Goal: Register for event/course

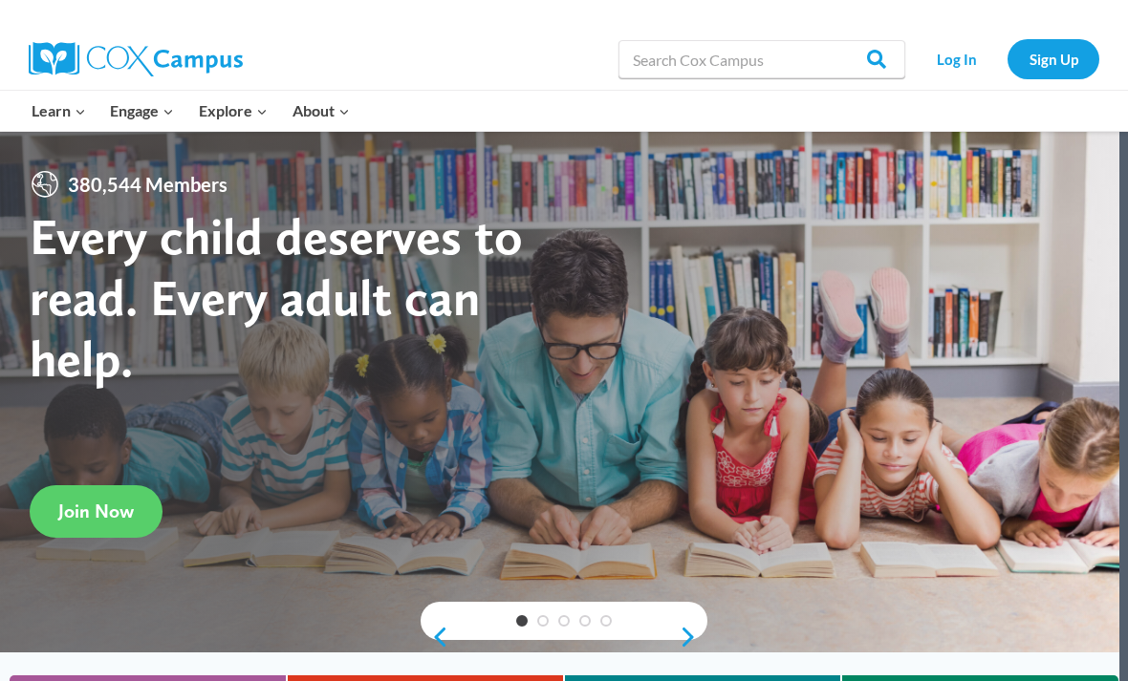
click at [1014, 248] on div at bounding box center [555, 392] width 1128 height 522
click at [1089, 74] on link "Sign Up" at bounding box center [1053, 58] width 92 height 39
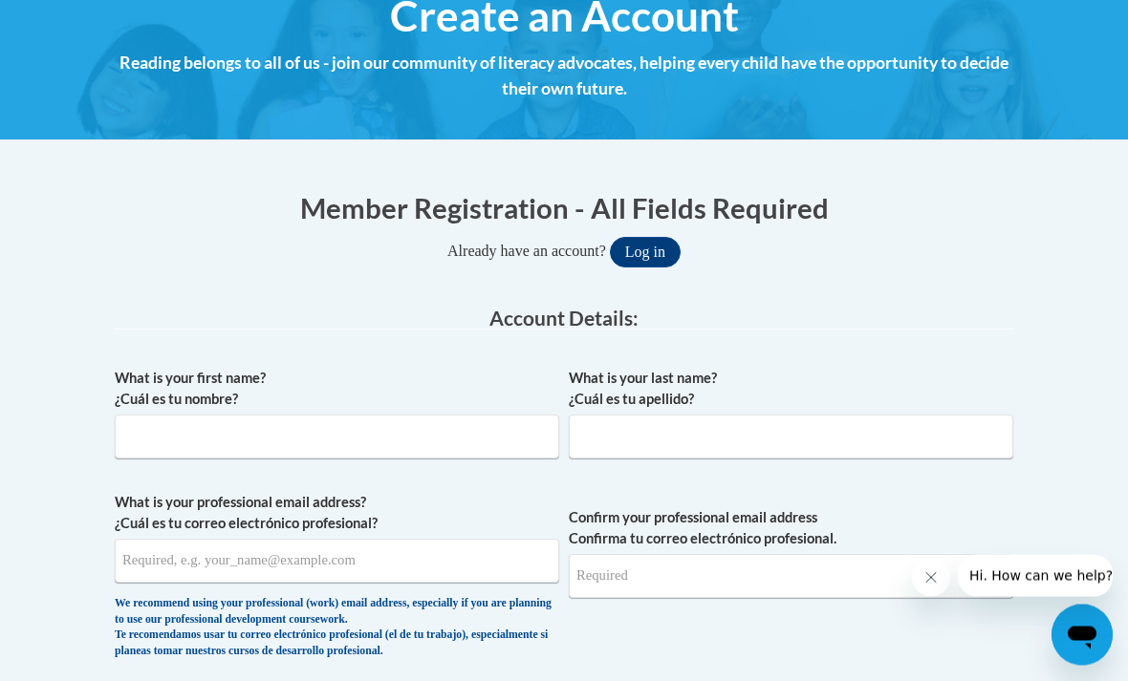
scroll to position [247, 0]
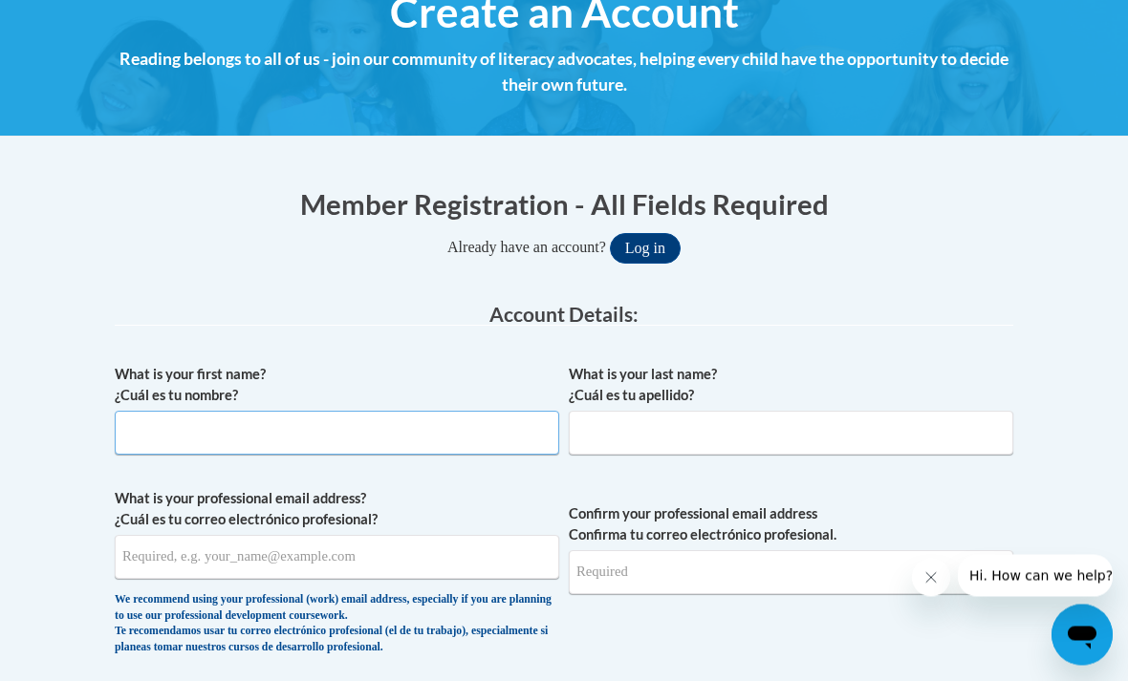
click at [157, 440] on input "What is your first name? ¿Cuál es tu nombre?" at bounding box center [337, 434] width 444 height 44
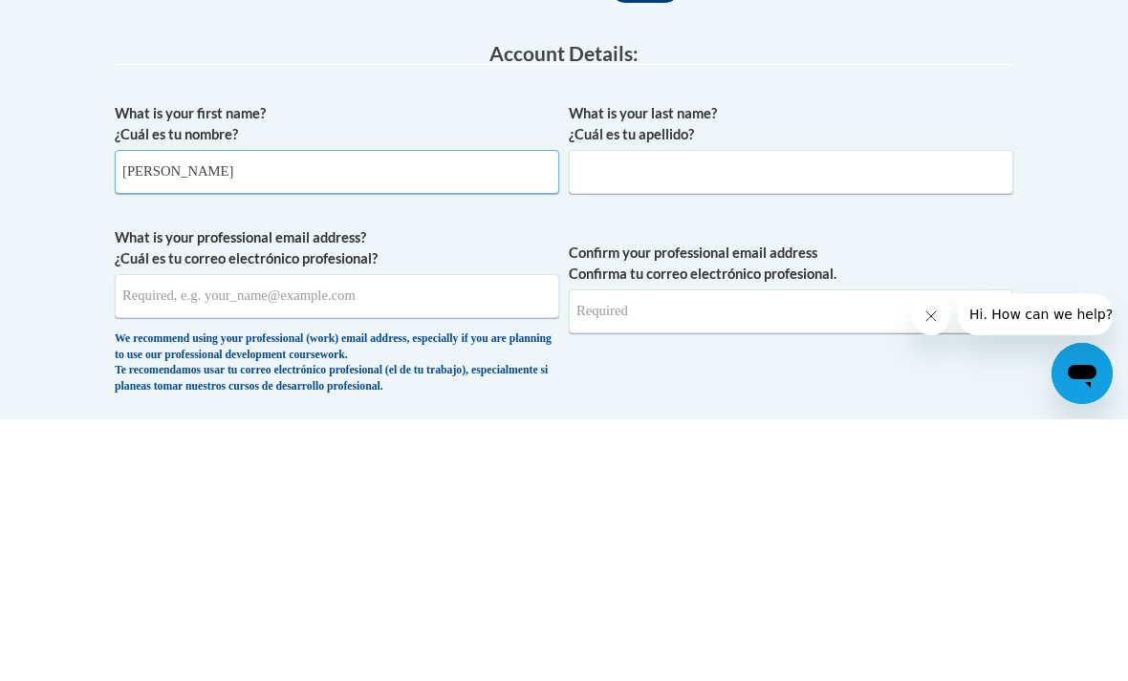
type input "Aneesha"
click at [833, 412] on input "What is your last name? ¿Cuál es tu apellido?" at bounding box center [791, 434] width 444 height 44
type input "L"
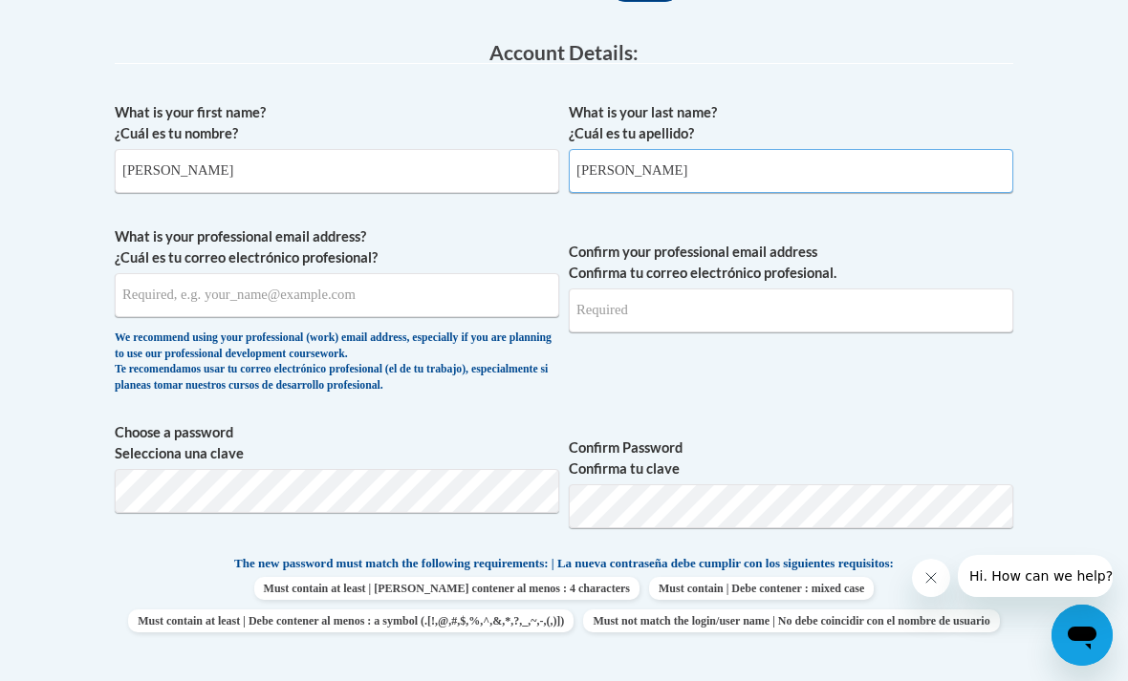
type input "Kelly"
click at [151, 279] on input "What is your professional email address? ¿Cuál es tu correo electrónico profesi…" at bounding box center [337, 295] width 444 height 44
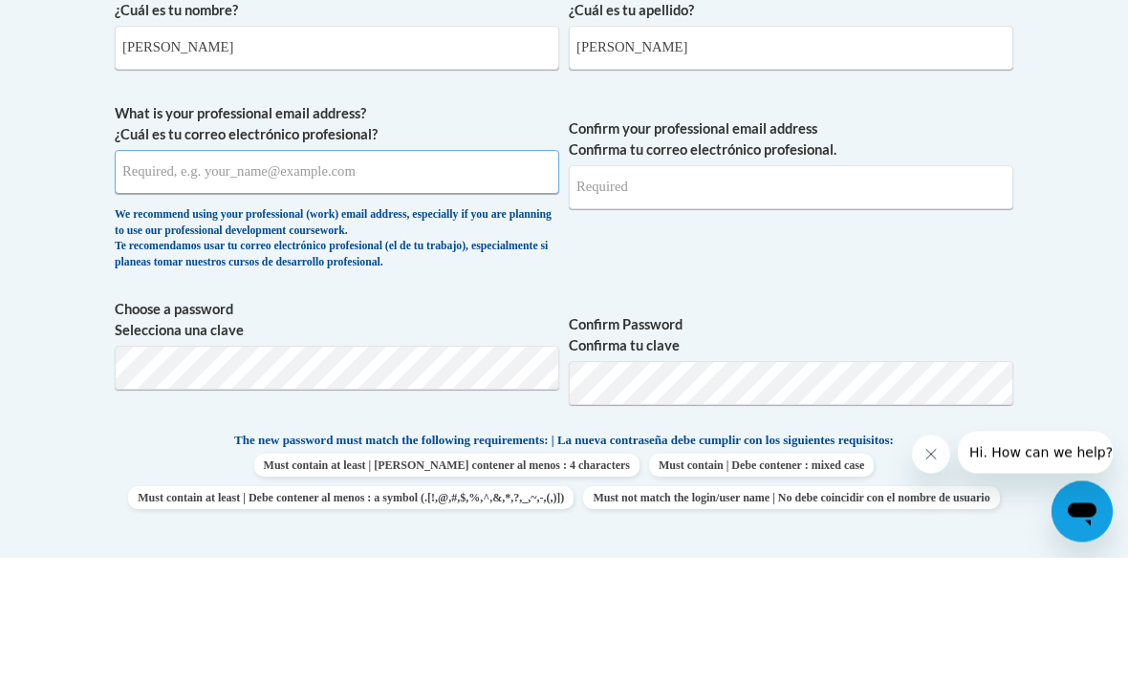
type input "aneesha.d.kelly@gmail.com"
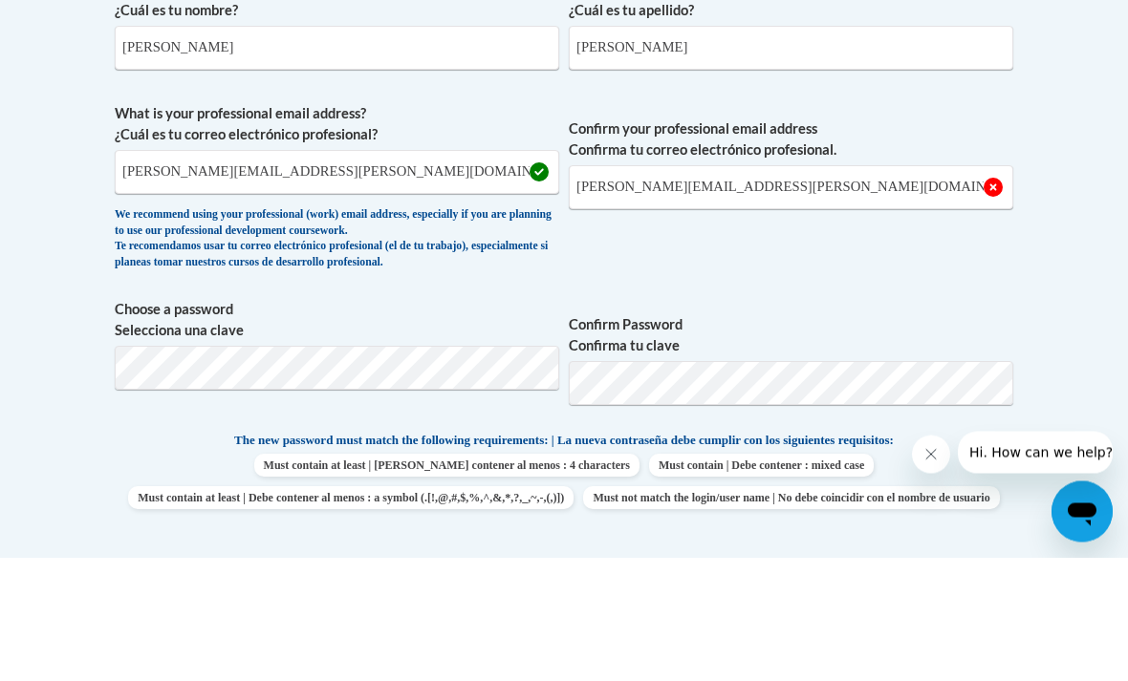
scroll to position [633, 0]
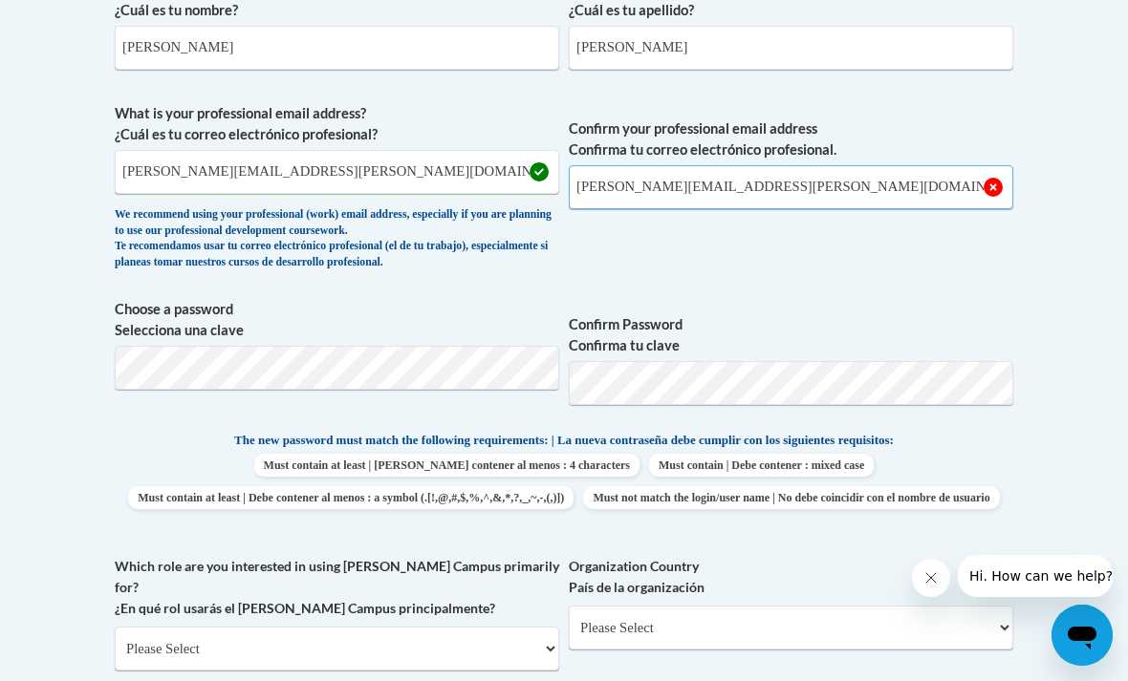
type input "aneesha.d.kelly@gmail.com"
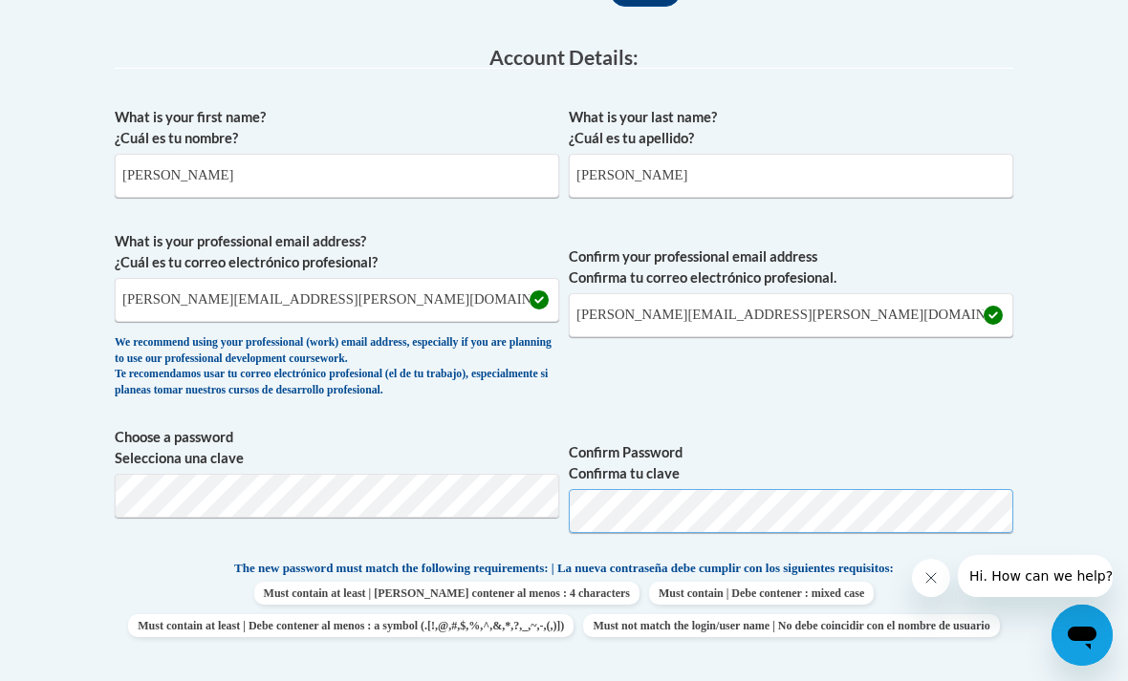
scroll to position [504, 0]
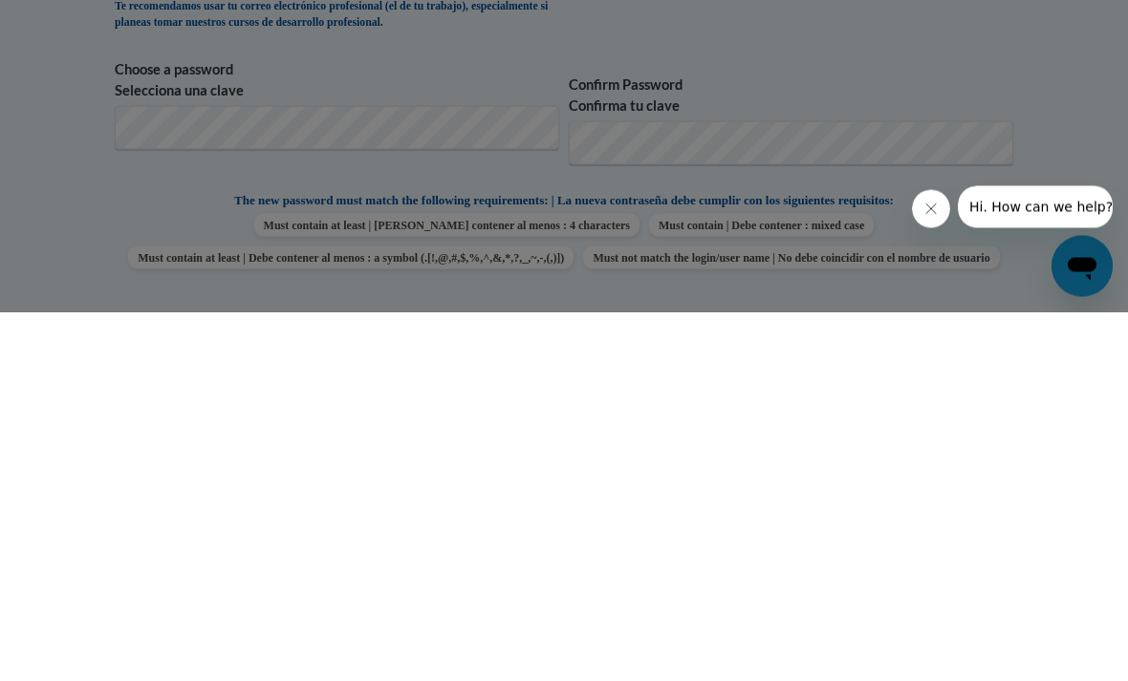
scroll to position [873, 0]
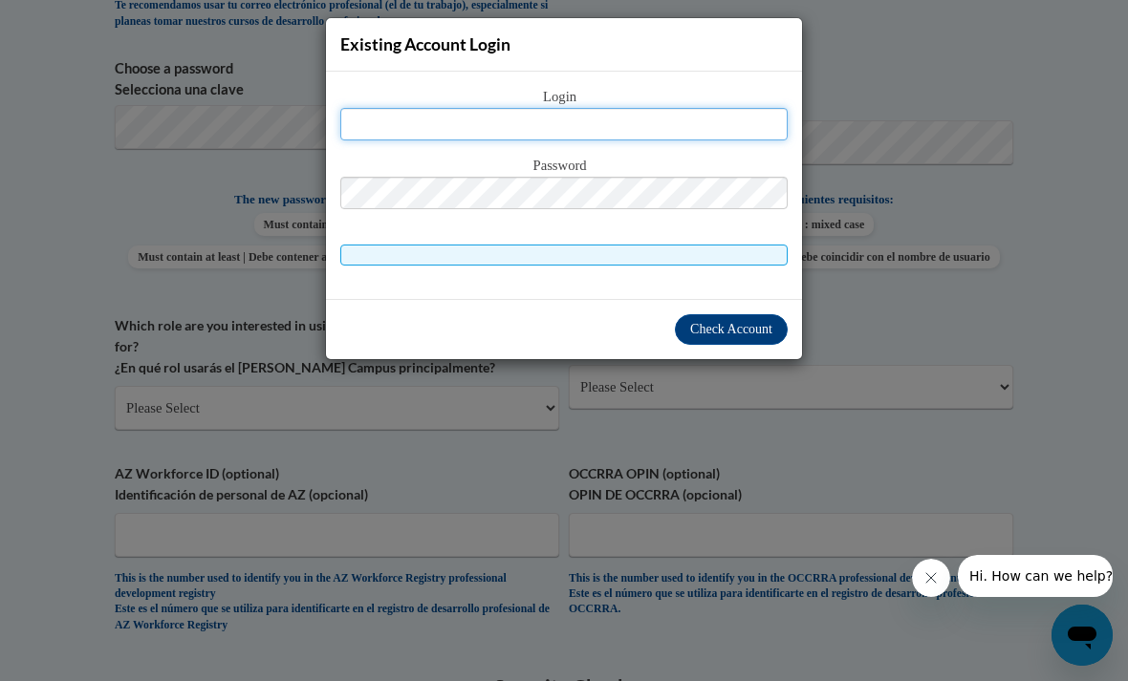
click at [782, 109] on input "text" at bounding box center [563, 124] width 447 height 32
type input "aneesha.d.kelly@gmail.com"
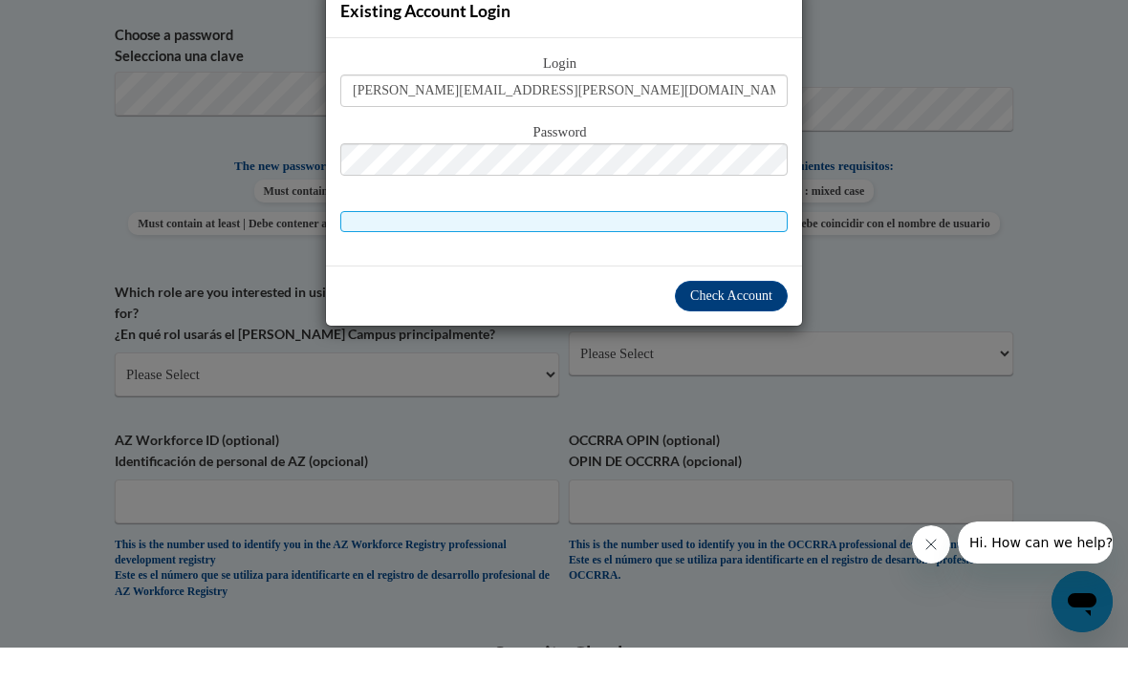
click at [756, 322] on span "Check Account" at bounding box center [731, 329] width 82 height 14
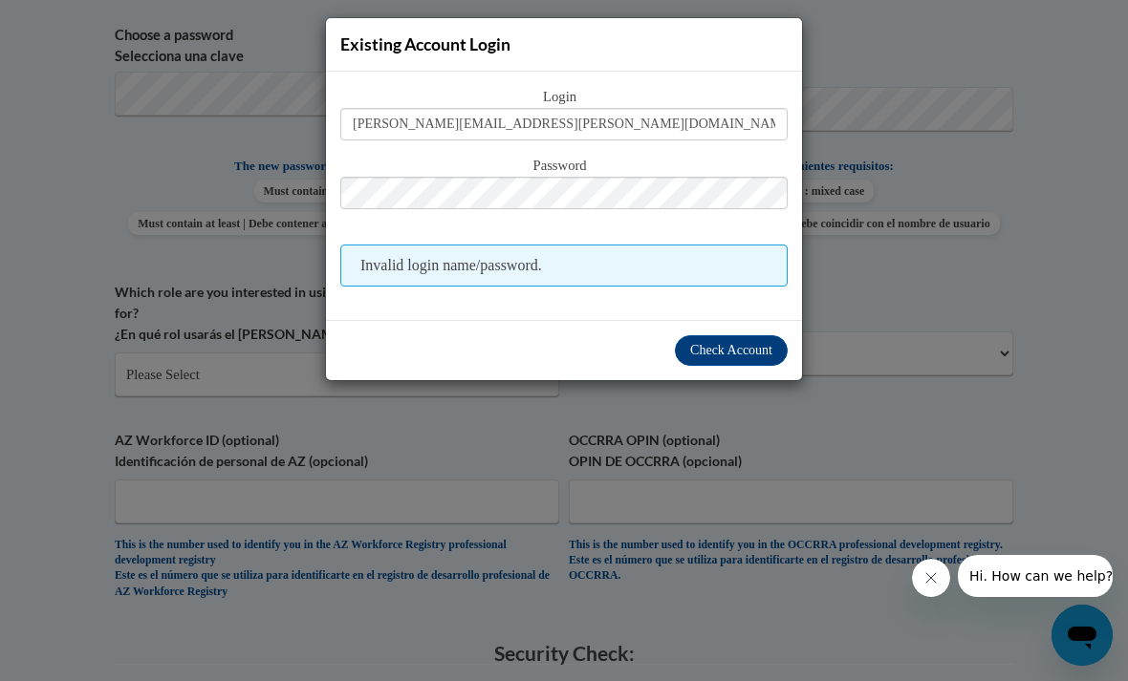
click at [751, 349] on span "Check Account" at bounding box center [731, 350] width 82 height 14
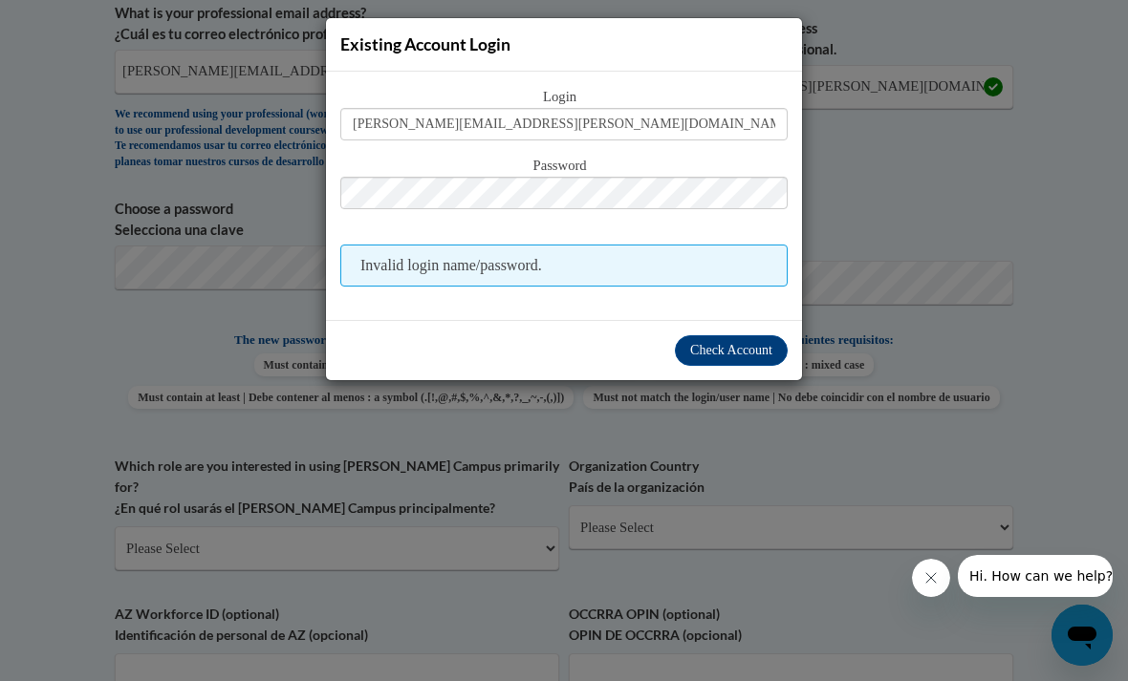
scroll to position [732, 0]
click at [914, 604] on div "Existing Account Login Login aneesha.d.kelly@gmail.com Password Invalid login n…" at bounding box center [564, 340] width 1128 height 681
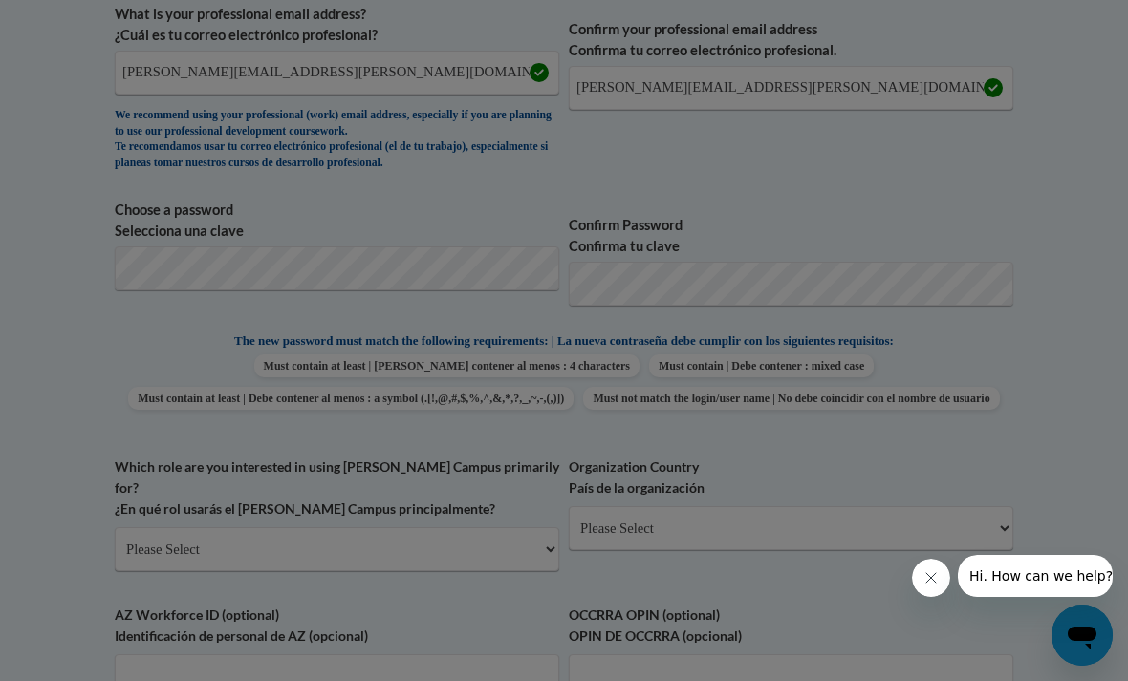
click at [913, 592] on div at bounding box center [931, 578] width 38 height 38
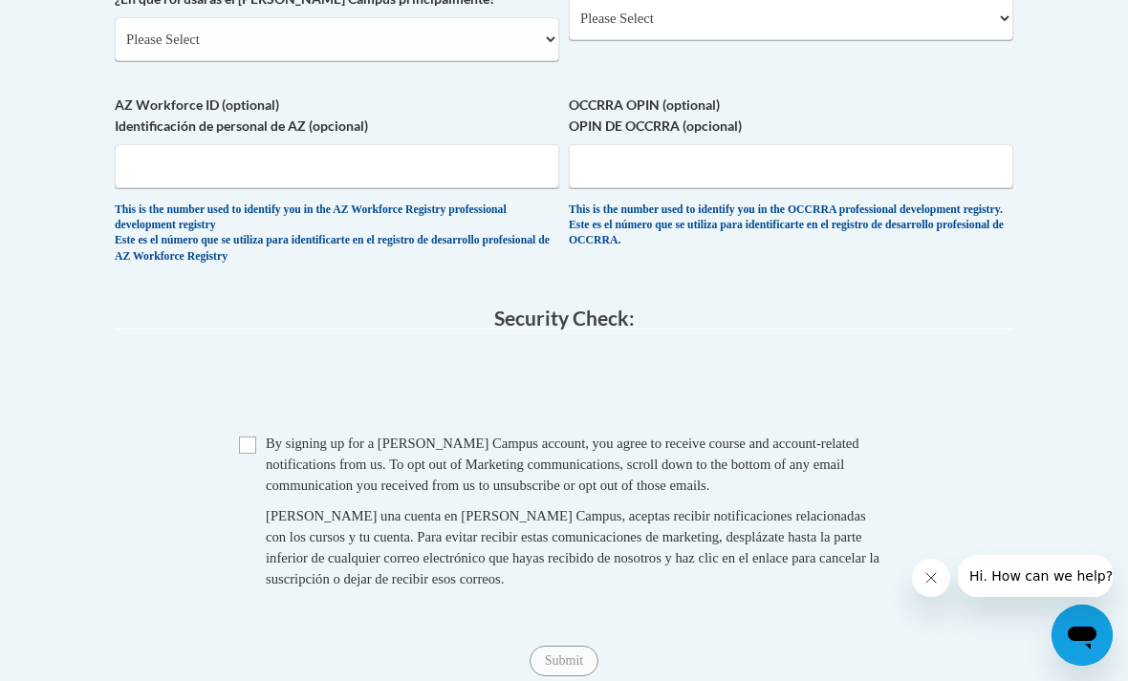
scroll to position [1241, 0]
click at [238, 434] on div "Checkbox By signing up for a Cox Campus account, you agree to receive course an…" at bounding box center [564, 522] width 898 height 176
click at [241, 438] on input "Checkbox" at bounding box center [247, 446] width 17 height 17
checkbox input "true"
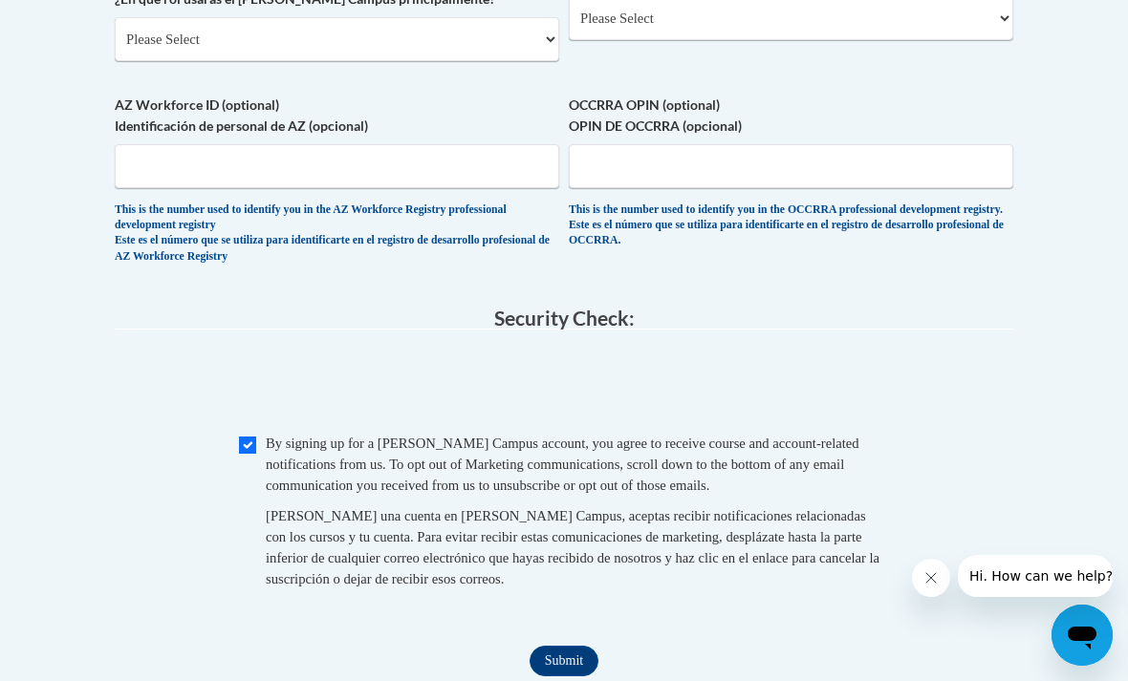
click at [579, 646] on input "Submit" at bounding box center [563, 661] width 69 height 31
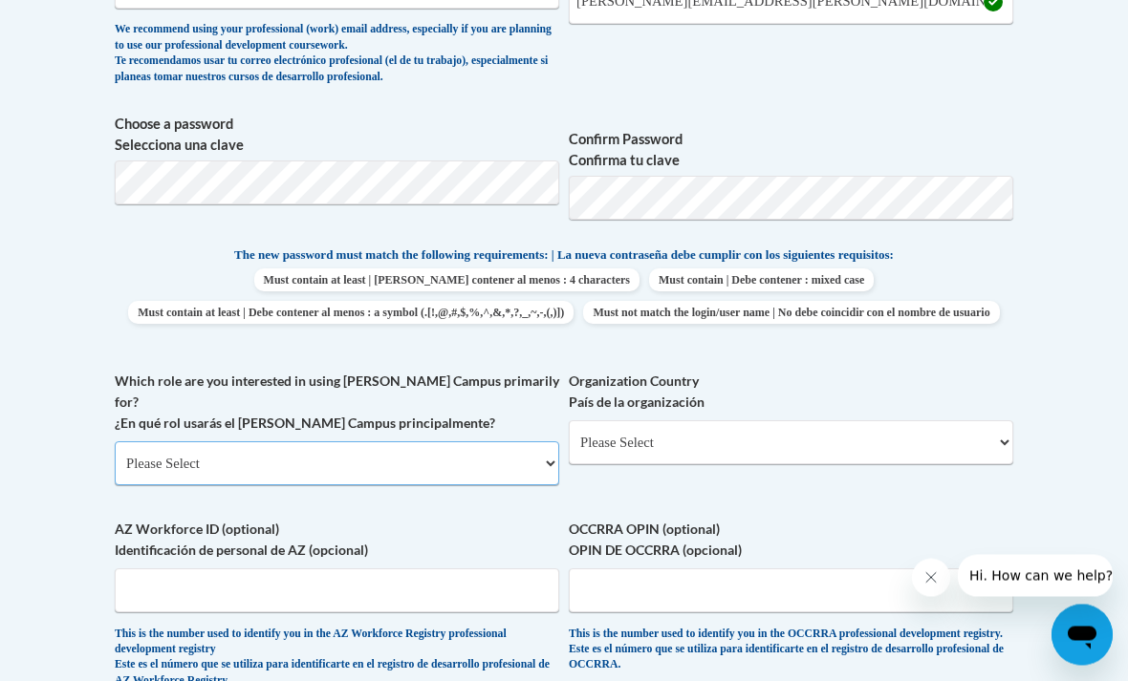
scroll to position [846, 0]
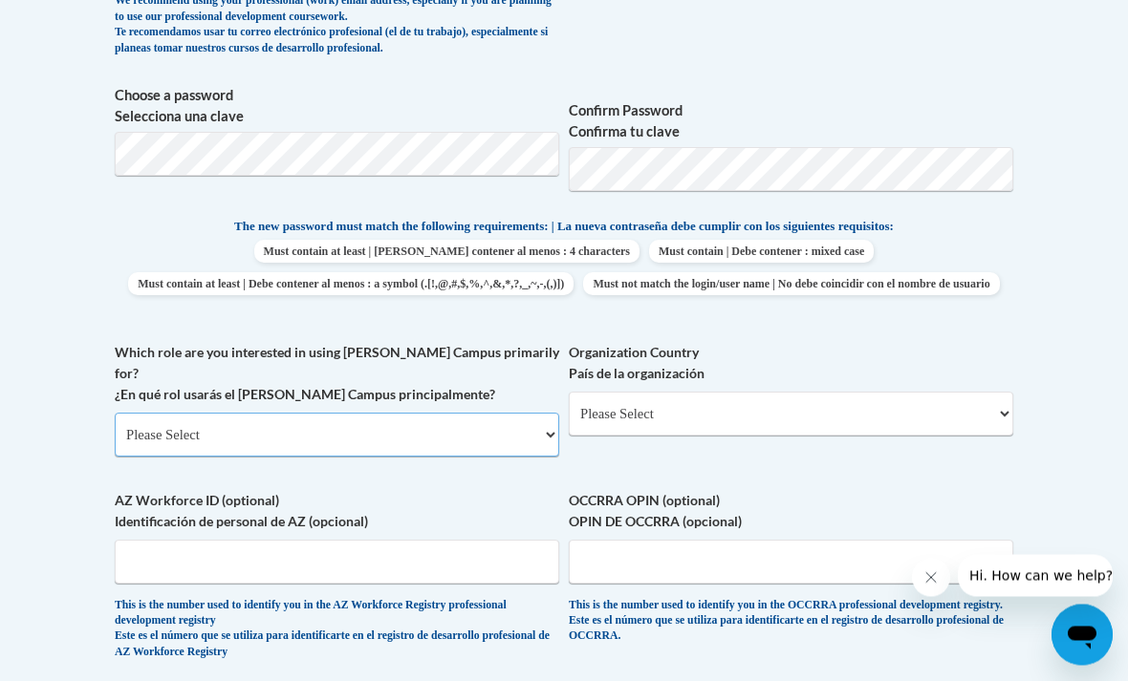
click at [493, 414] on select "Please Select College/University | Colegio/Universidad Community/Nonprofit Part…" at bounding box center [337, 436] width 444 height 44
select select "fbf2d438-af2f-41f8-98f1-81c410e29de3"
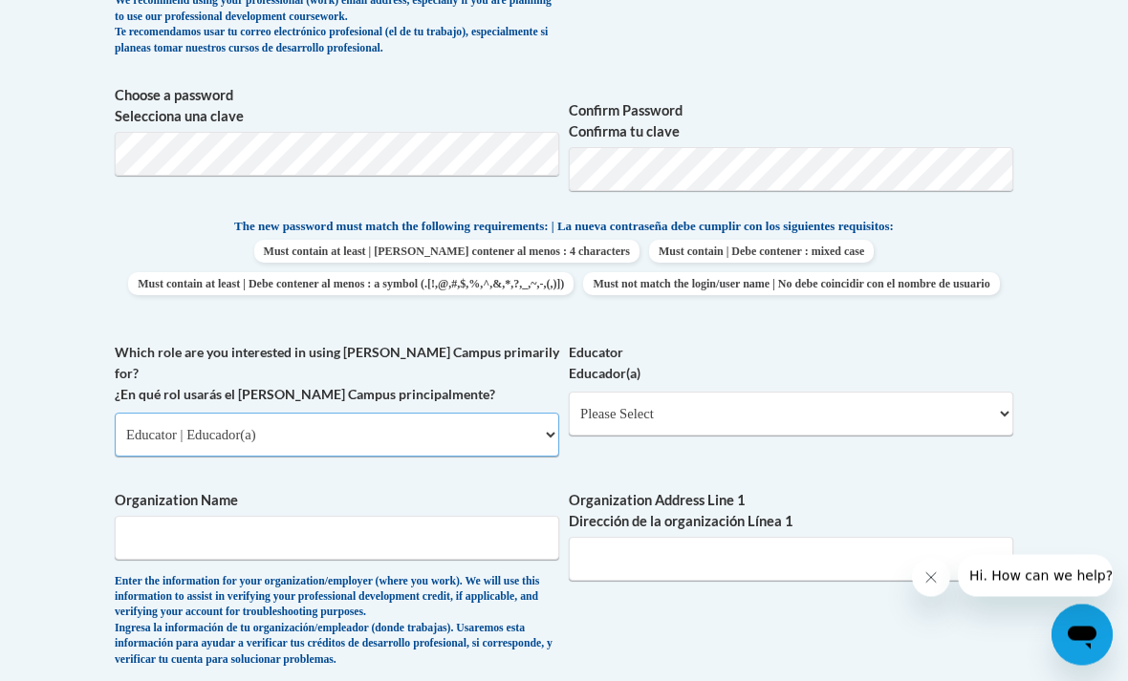
scroll to position [847, 0]
click at [854, 395] on select "Please Select Early Learning/Daycare Teacher/Family Home Care Provider | Maestr…" at bounding box center [791, 414] width 444 height 44
select select "5e2af403-4f2c-4e49-a02f-103e55d7b75b"
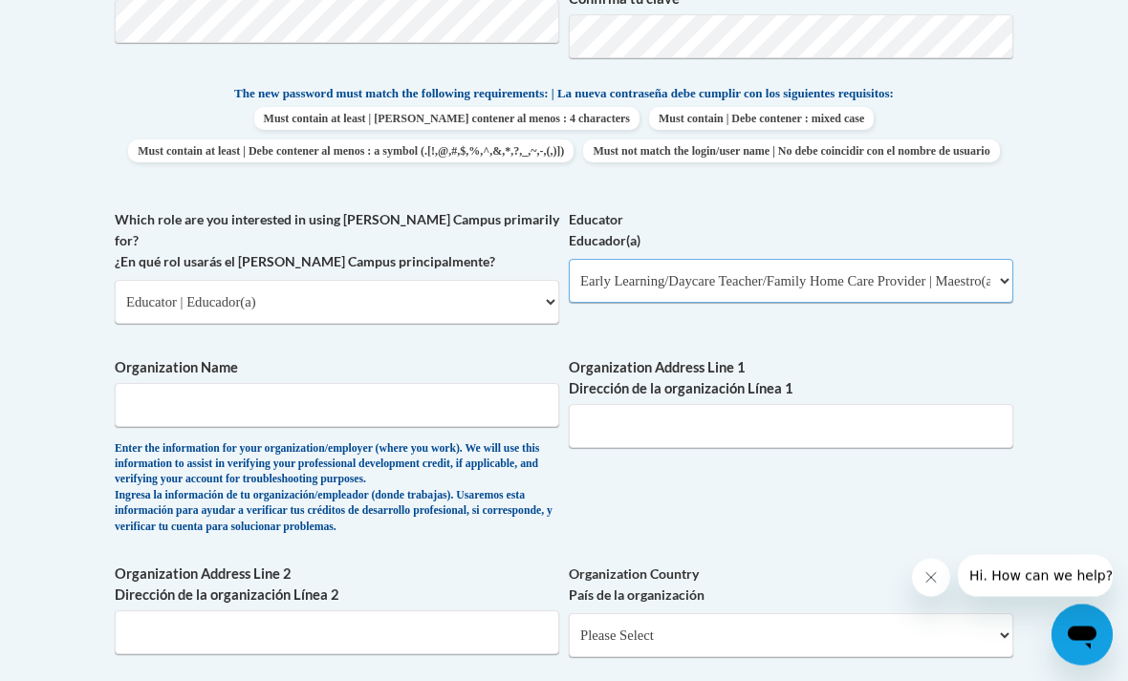
scroll to position [994, 0]
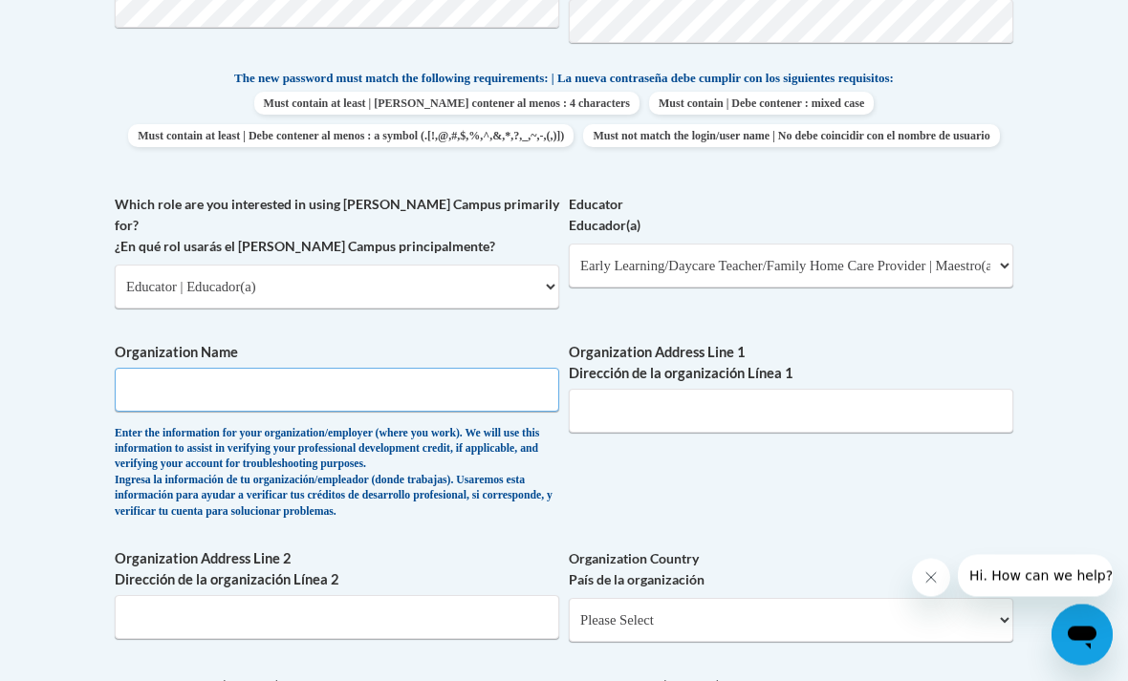
click at [518, 369] on input "Organization Name" at bounding box center [337, 391] width 444 height 44
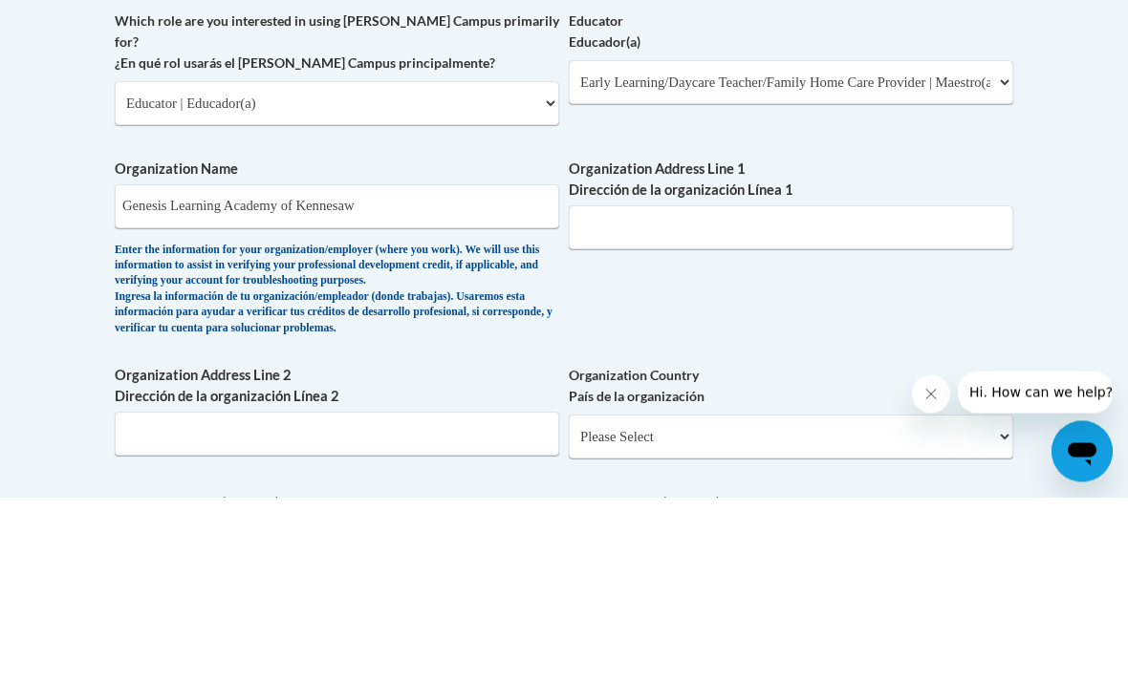
scroll to position [1178, 0]
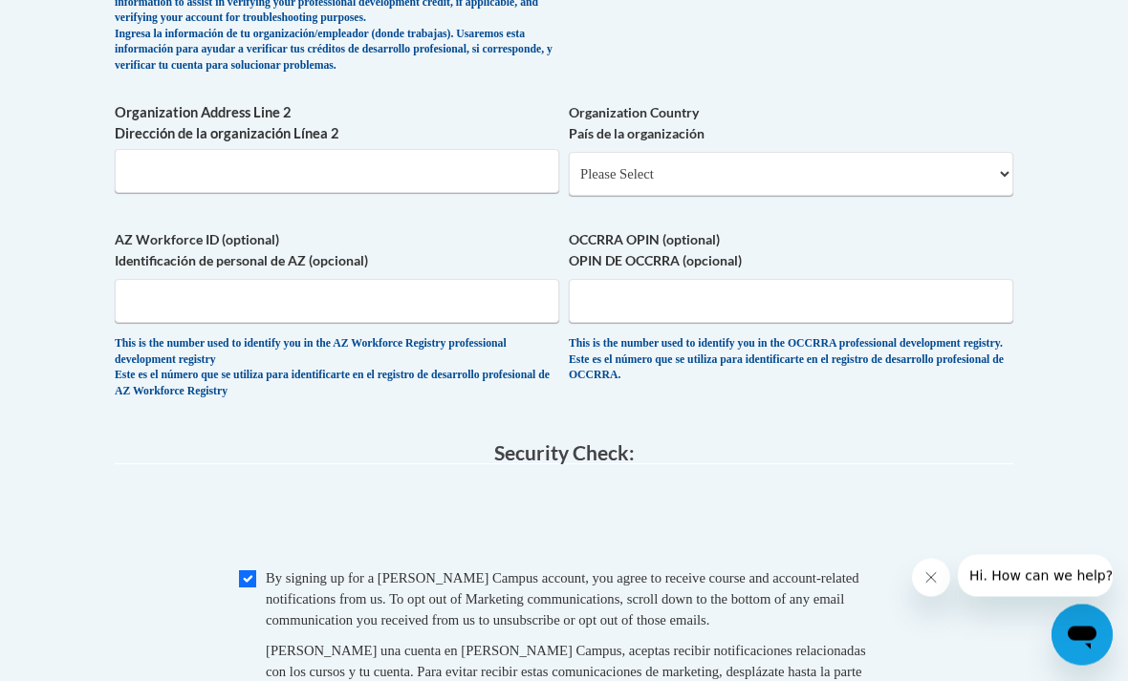
type input "Genesis Learning Academy of Kennesaw"
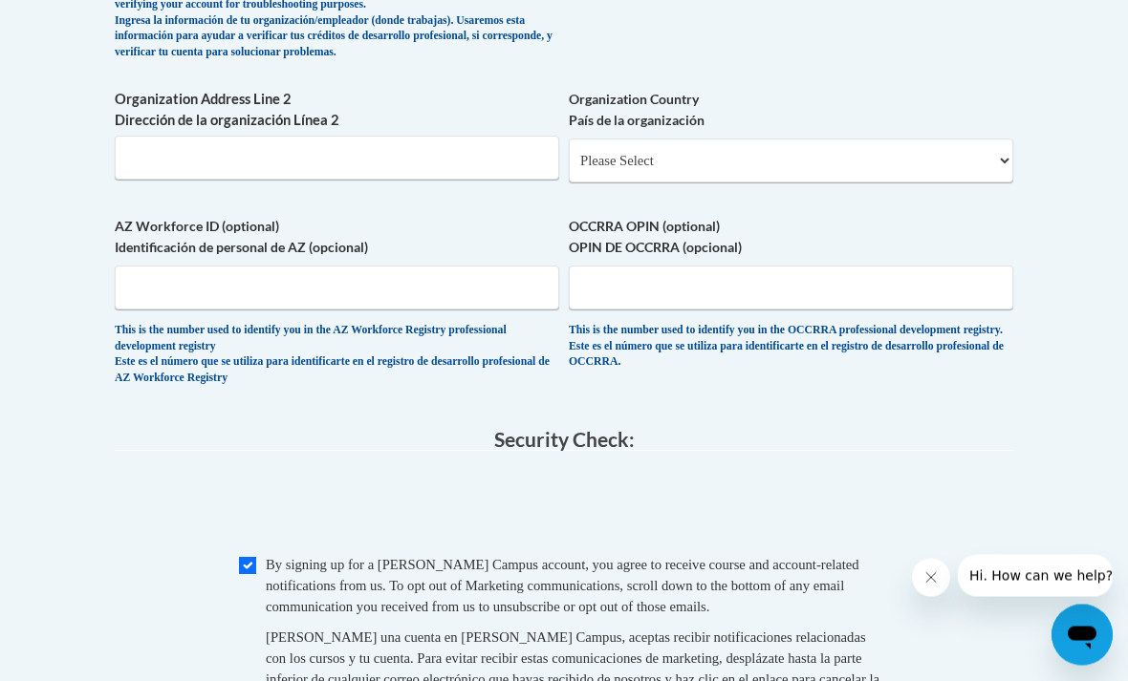
scroll to position [1497, 0]
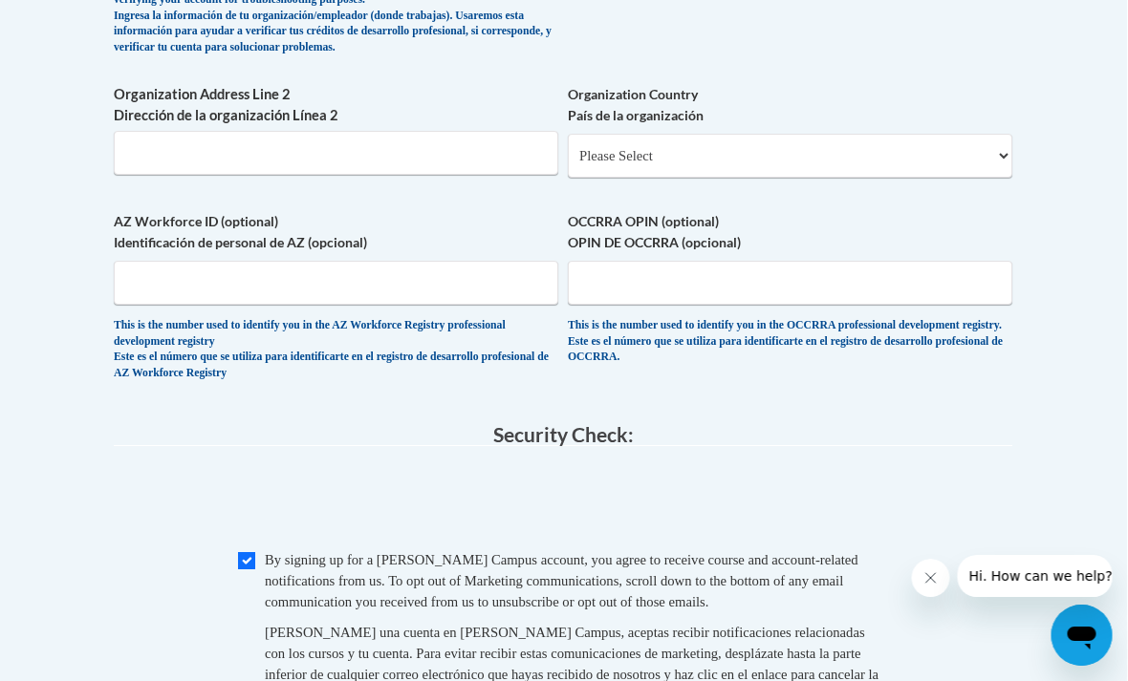
scroll to position [1495, 9]
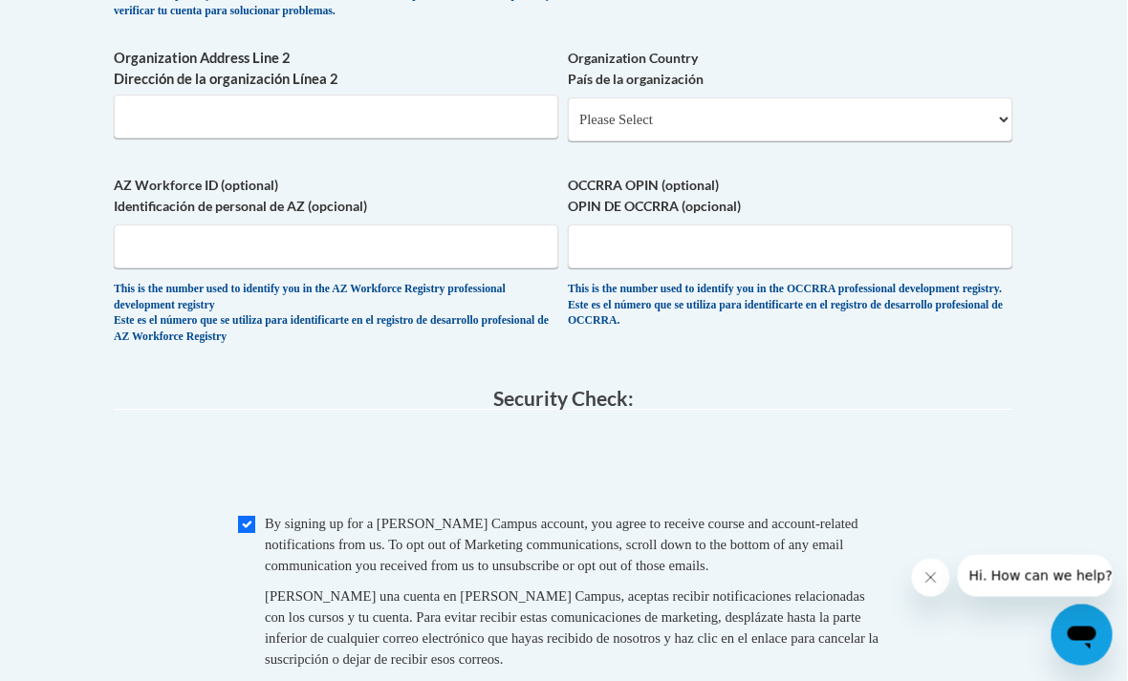
type input "2098 Carruth St NW, Kennesaw GA 30144"
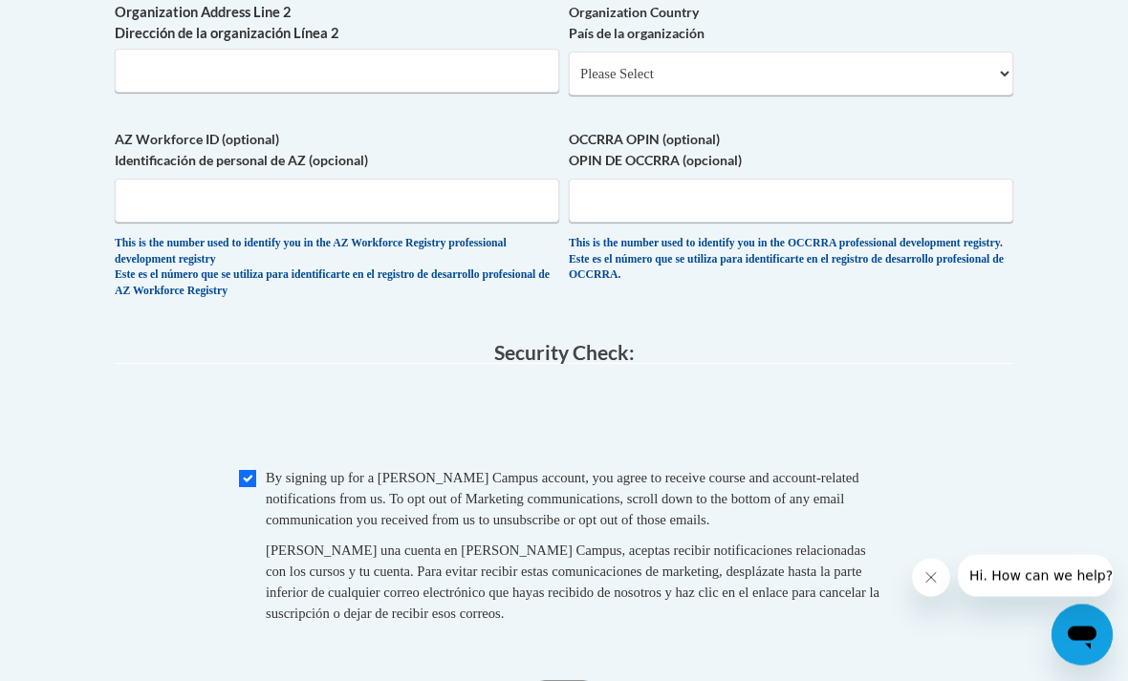
scroll to position [1541, 0]
click at [246, 470] on input "Checkbox" at bounding box center [247, 478] width 17 height 17
click at [251, 470] on input "Checkbox" at bounding box center [247, 478] width 17 height 17
checkbox input "true"
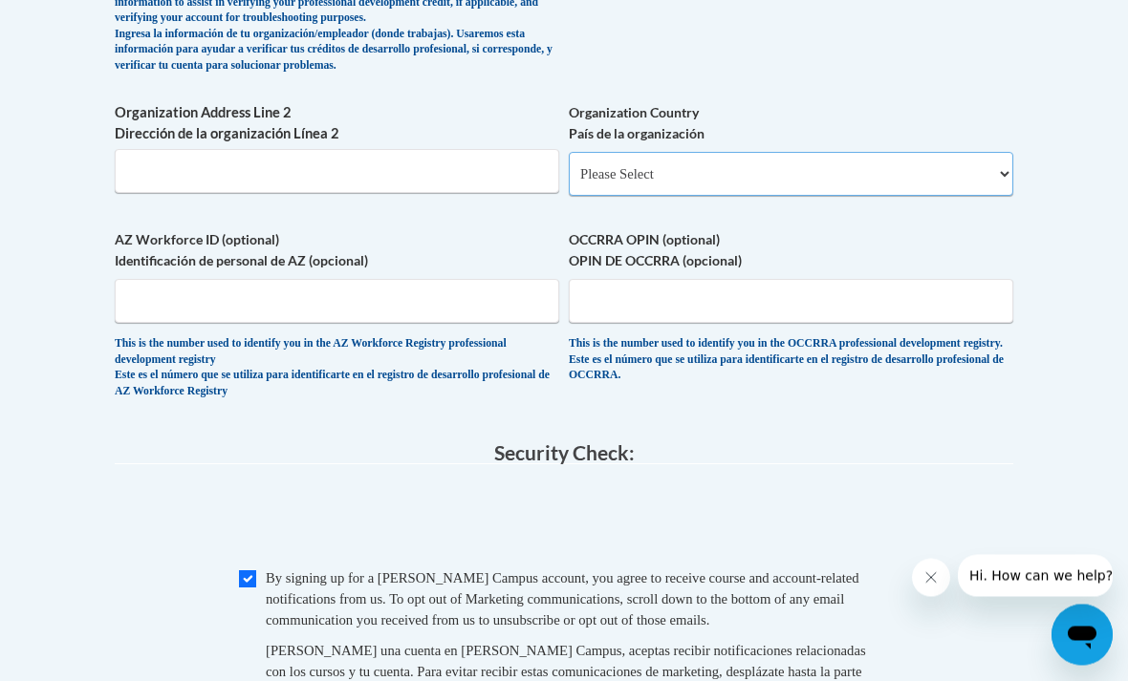
scroll to position [1439, 0]
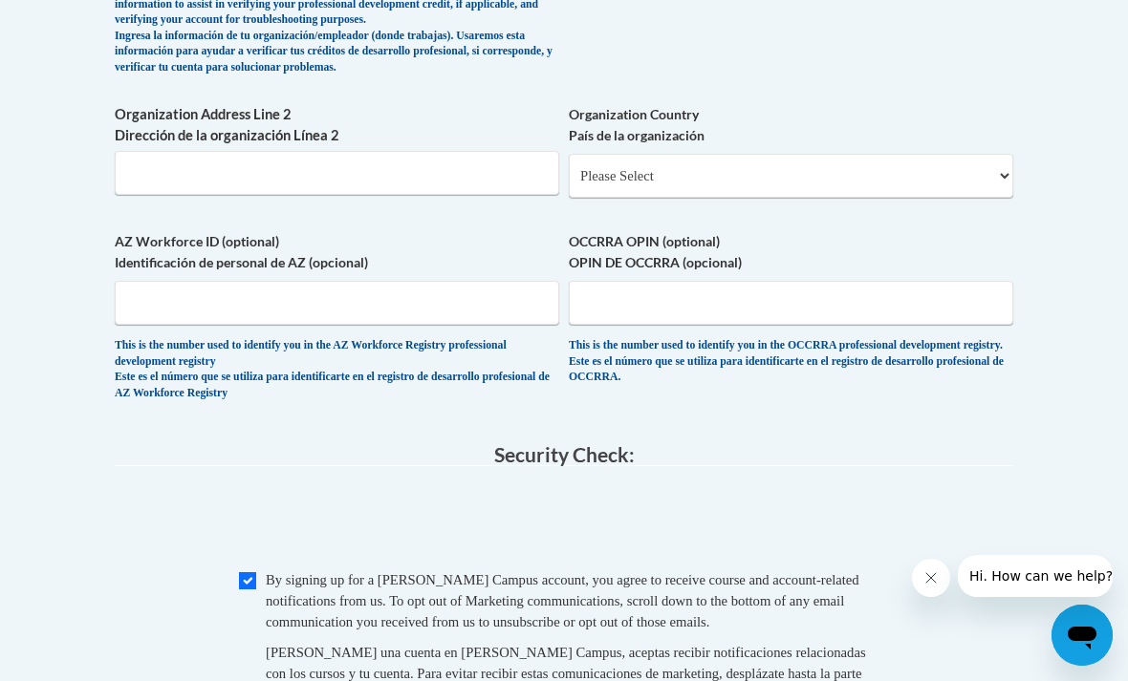
click at [940, 107] on label "Organization Country País de la organización" at bounding box center [791, 125] width 444 height 42
click at [940, 154] on select "Please Select United States | Estados Unidos Outside of the United States | Fue…" at bounding box center [791, 176] width 444 height 44
click at [970, 154] on select "Please Select United States | Estados Unidos Outside of the United States | Fue…" at bounding box center [791, 176] width 444 height 44
select select "ad49bcad-a171-4b2e-b99c-48b446064914"
select select
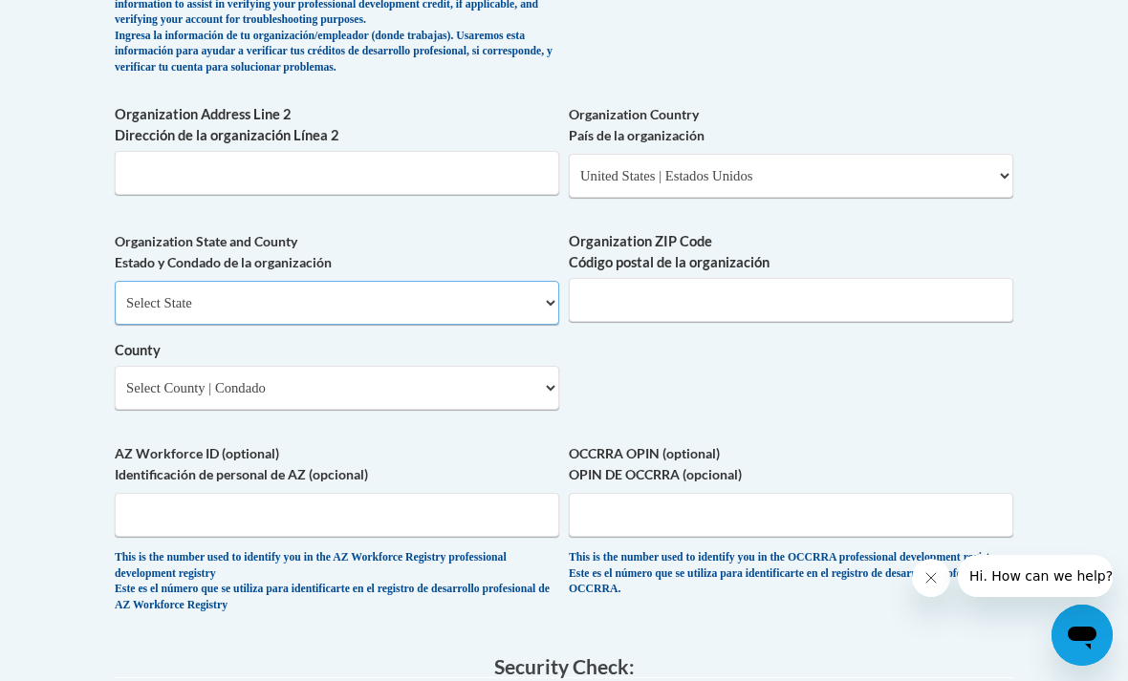
click at [526, 281] on select "Select State Alabama Alaska Arizona Arkansas California Colorado Connecticut De…" at bounding box center [337, 303] width 444 height 44
select select "Georgia"
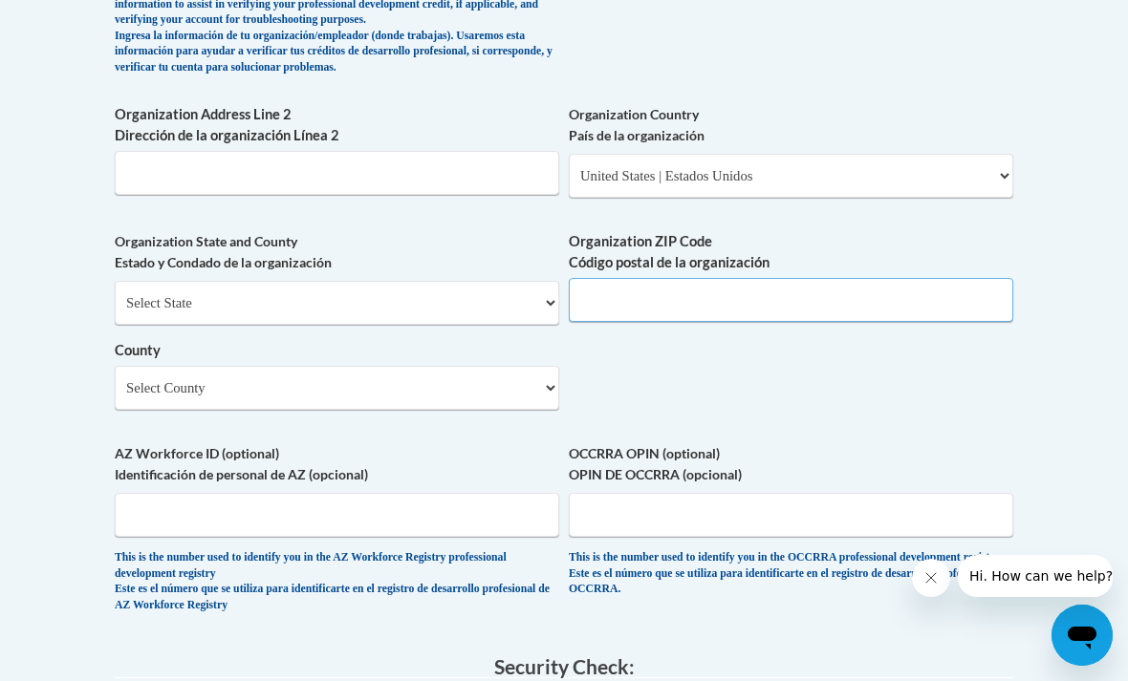
click at [807, 278] on input "Organization ZIP Code Código postal de la organización" at bounding box center [791, 300] width 444 height 44
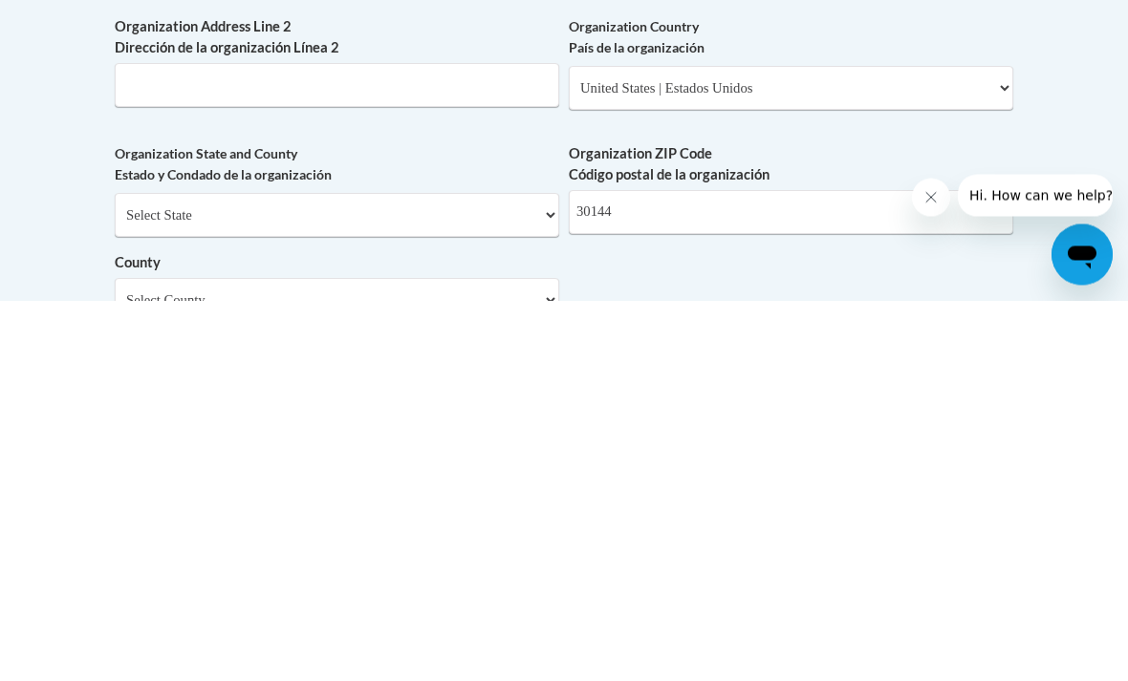
scroll to position [1527, 0]
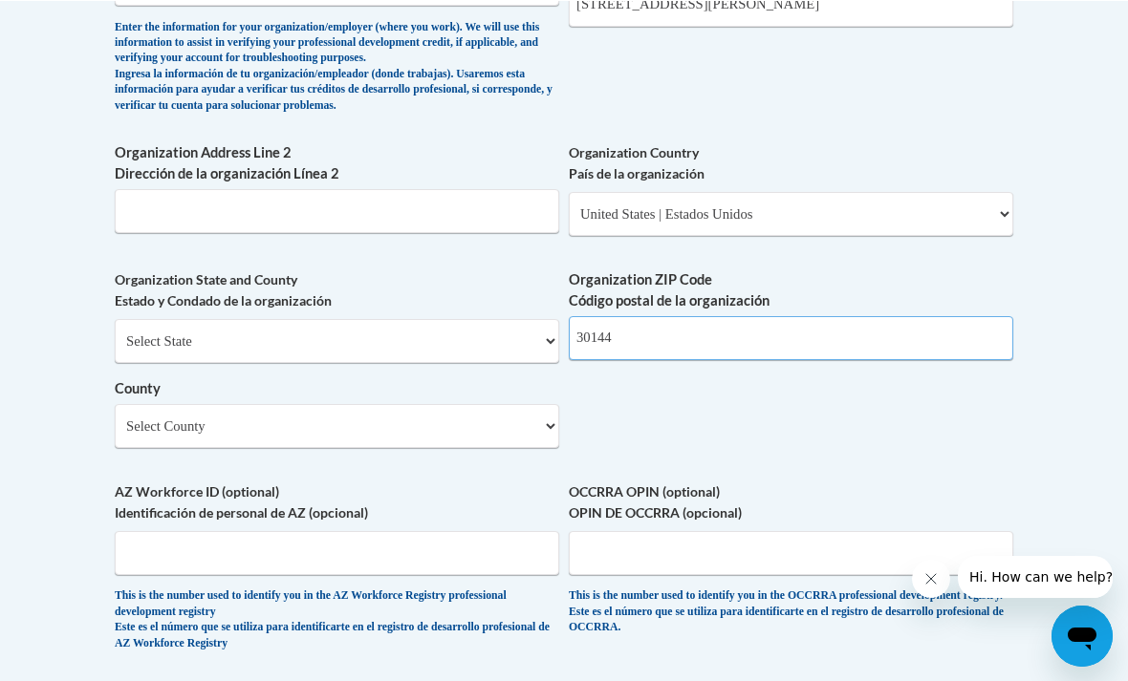
type input "30144"
click at [525, 403] on select "Select County Appling Atkinson Bacon Baker Baldwin Banks Barrow Bartow Ben Hill…" at bounding box center [337, 425] width 444 height 44
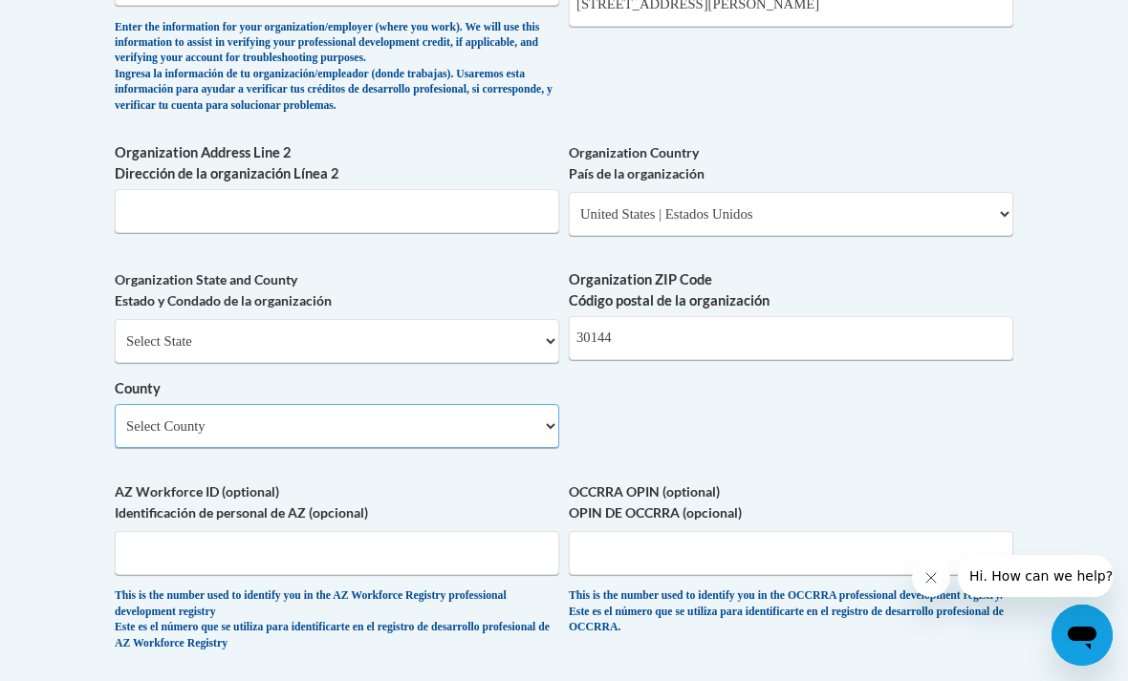
select select "Cobb"
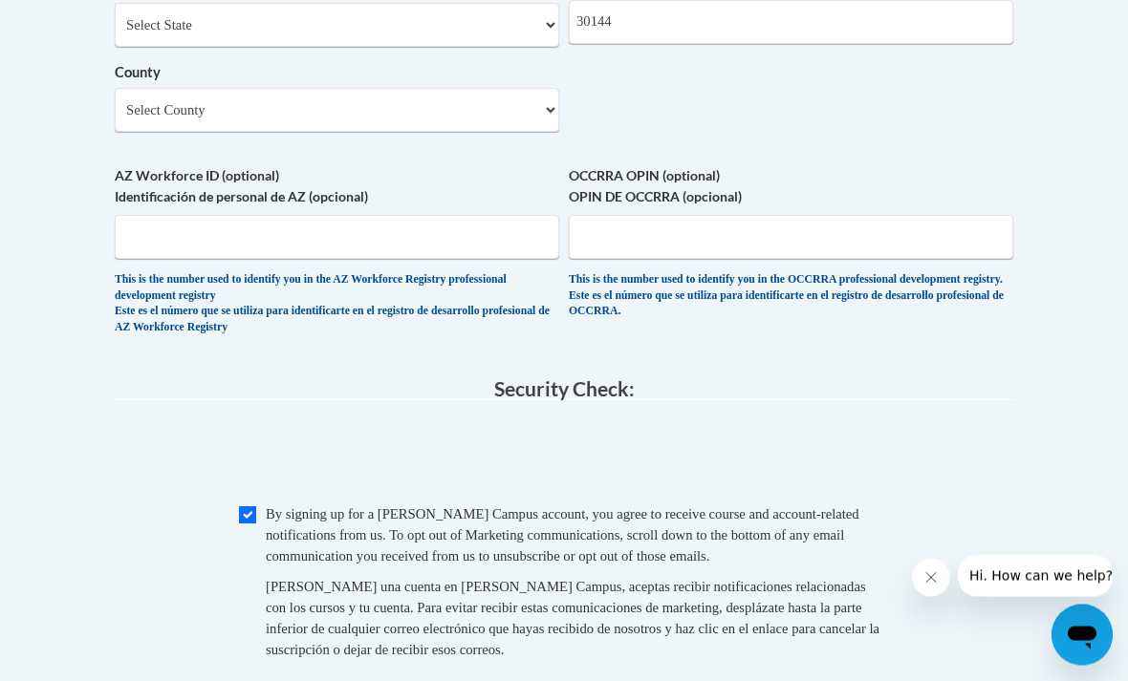
scroll to position [1740, 0]
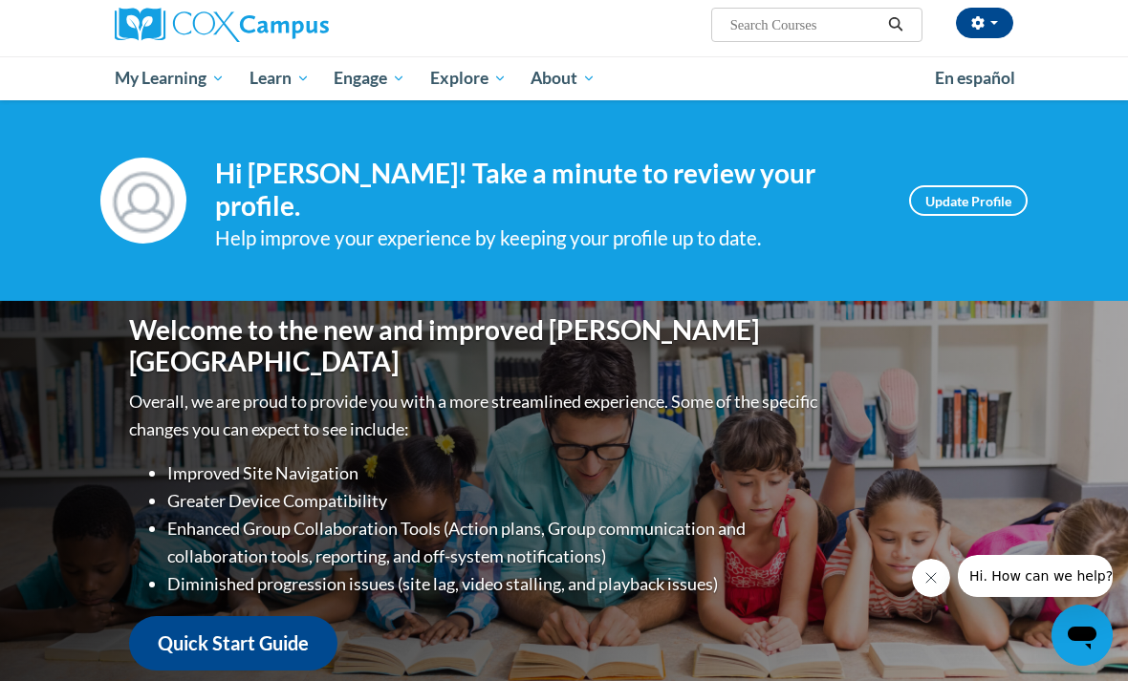
scroll to position [148, 0]
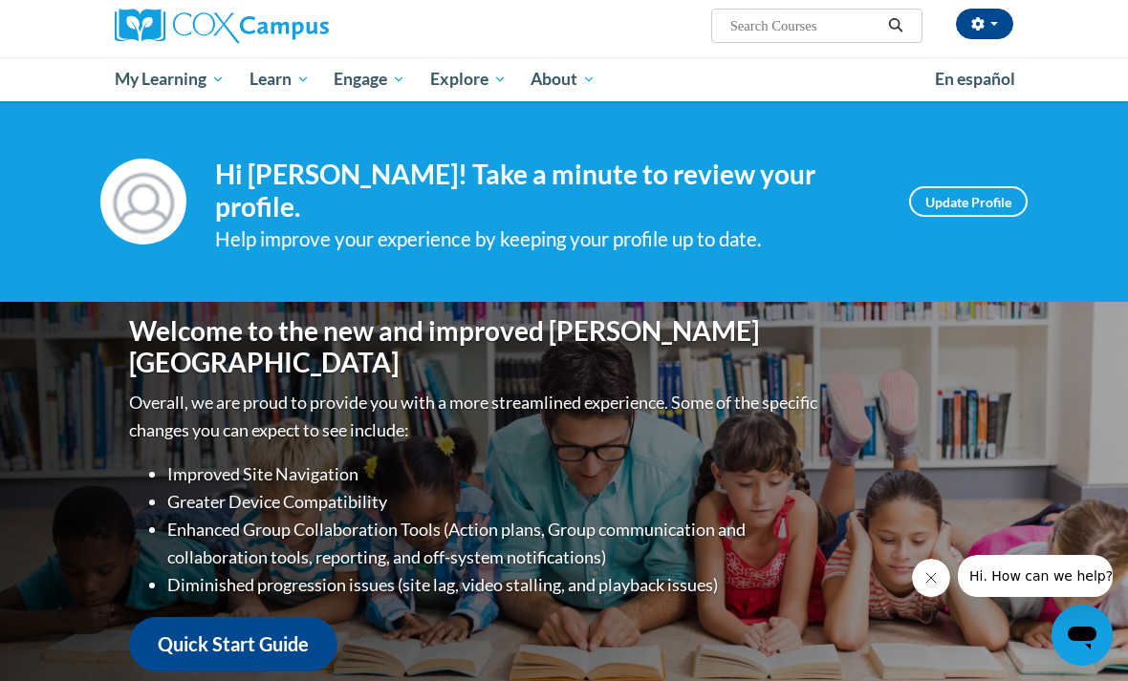
click at [291, 92] on link "Learn" at bounding box center [279, 79] width 85 height 44
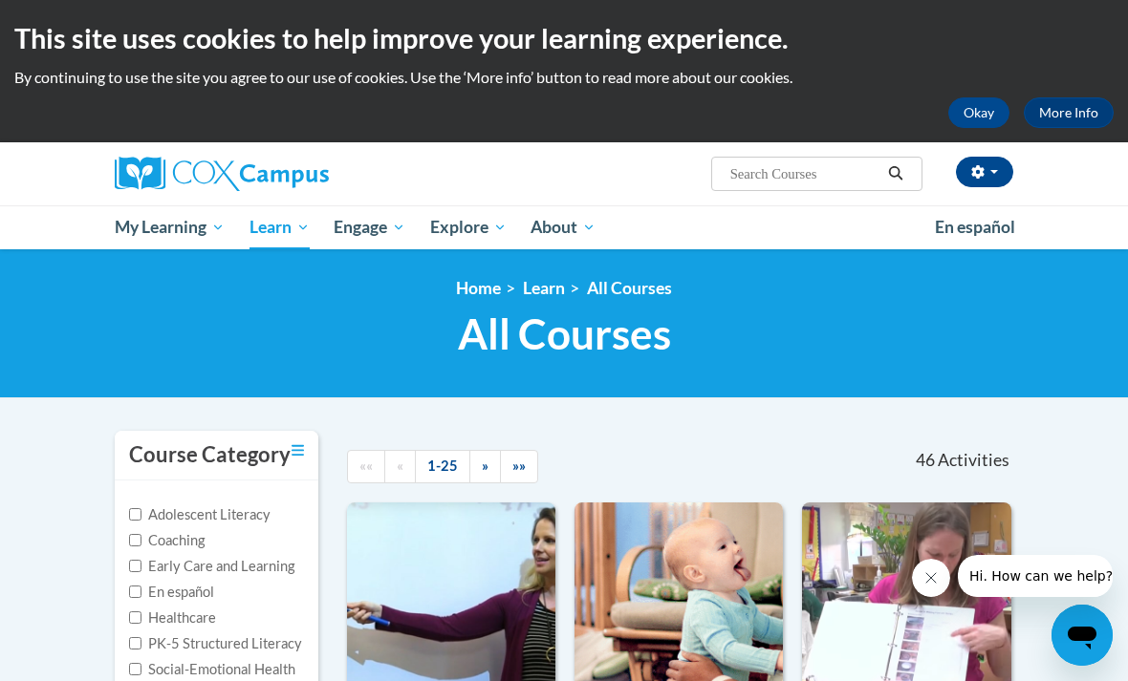
click at [0, 0] on span "My Course Progress" at bounding box center [0, 0] width 0 height 0
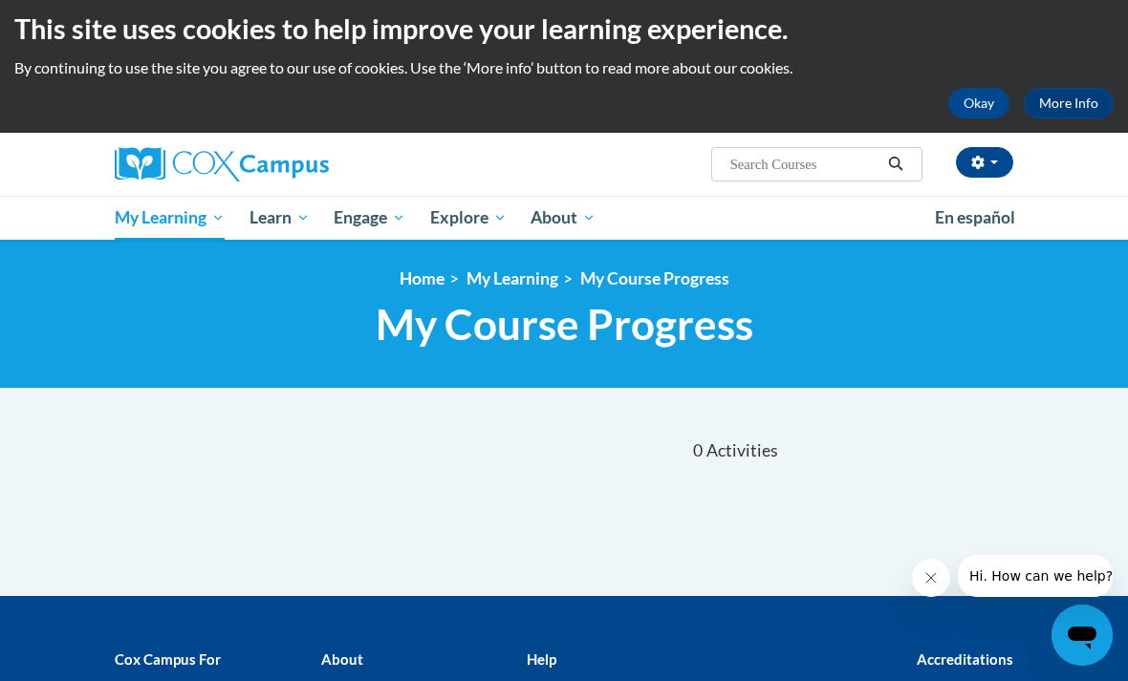
scroll to position [11, 0]
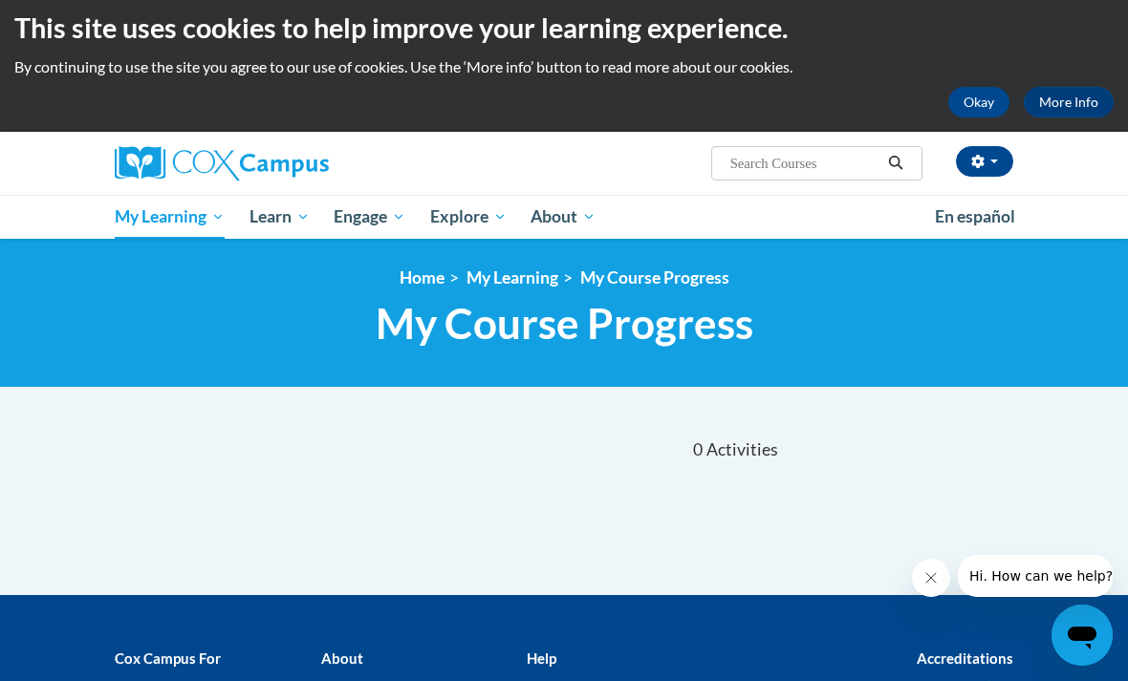
click at [0, 0] on link "Certificates" at bounding box center [0, 0] width 0 height 0
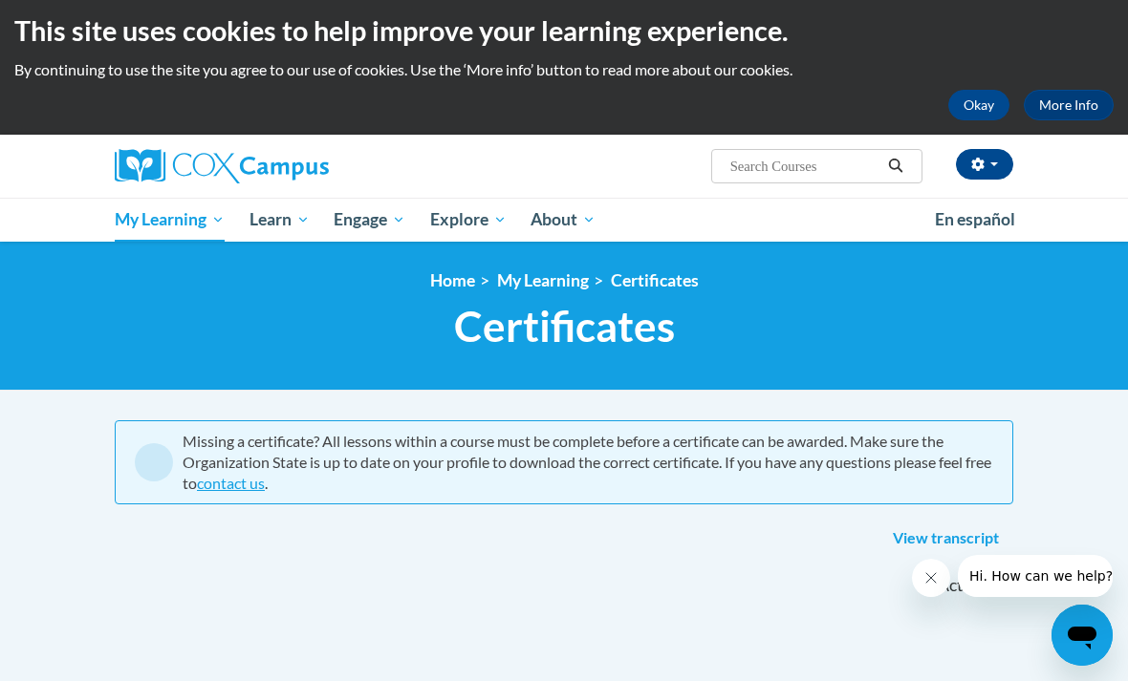
scroll to position [14, 0]
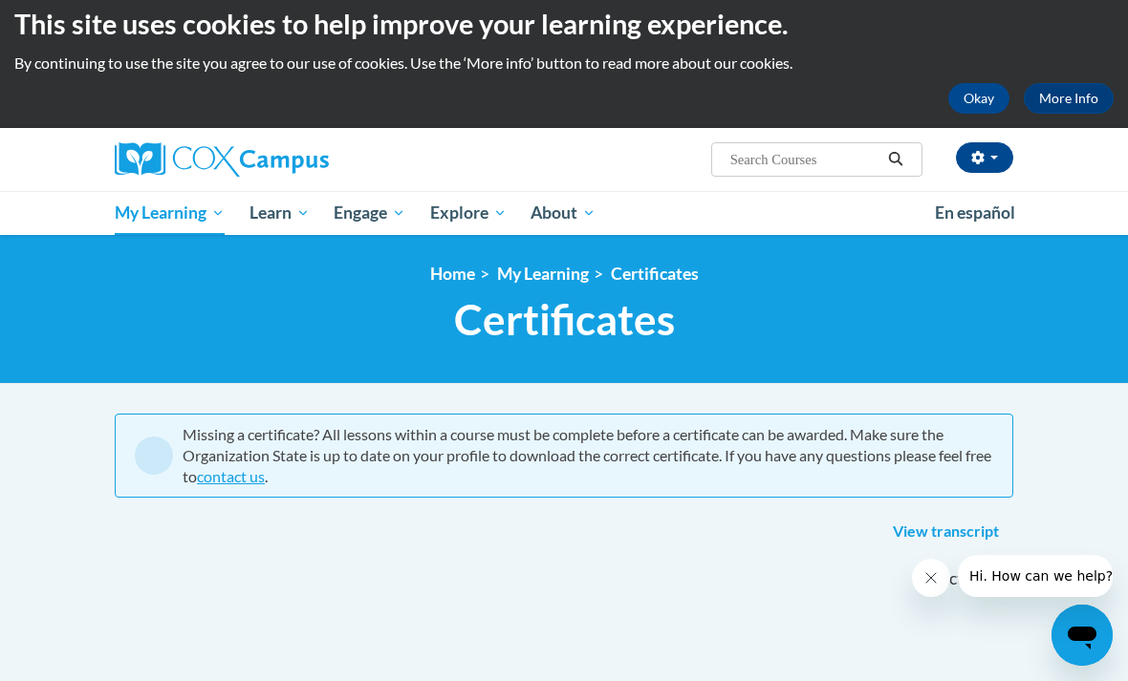
click at [0, 0] on span "My Course Progress" at bounding box center [0, 0] width 0 height 0
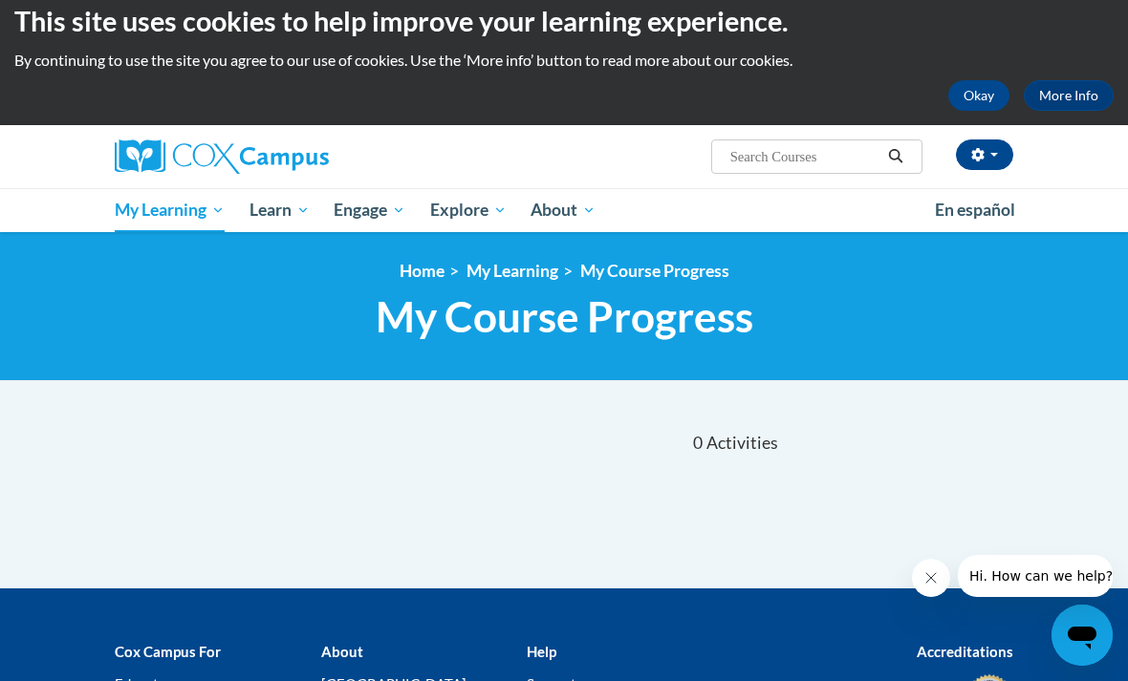
scroll to position [19, 0]
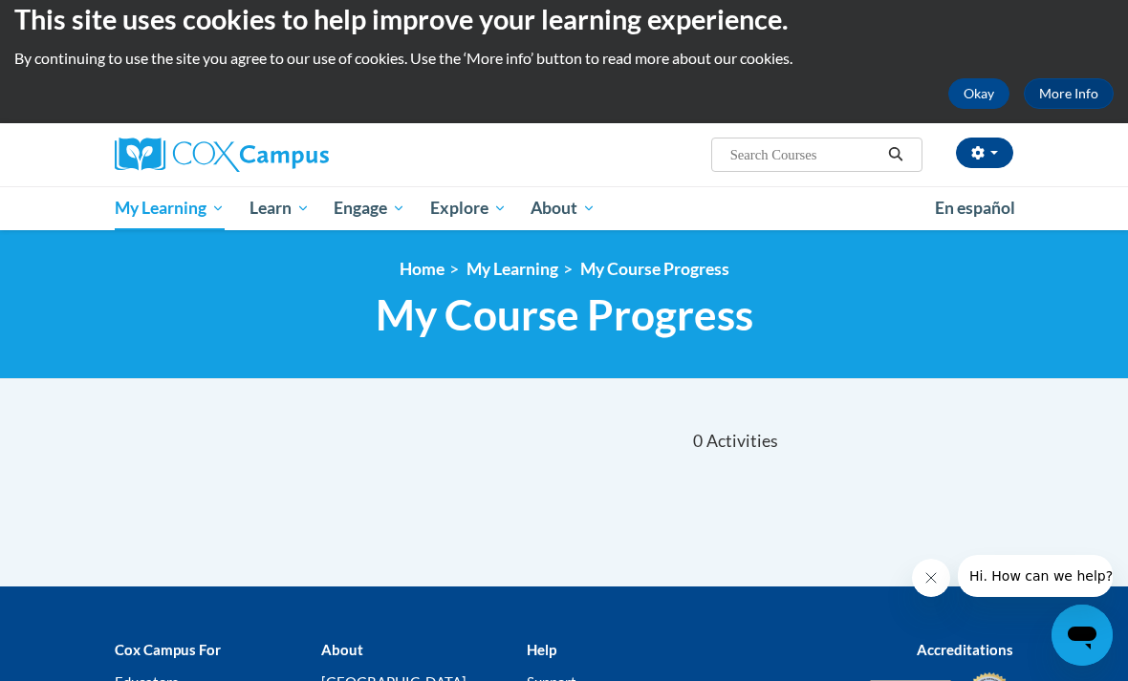
click at [748, 132] on div "[PERSON_NAME] (Eastern Daylight Time GMT-0400 ) My Profile Inbox My Transcripts…" at bounding box center [718, 147] width 618 height 49
click at [752, 157] on input "Search..." at bounding box center [804, 154] width 153 height 23
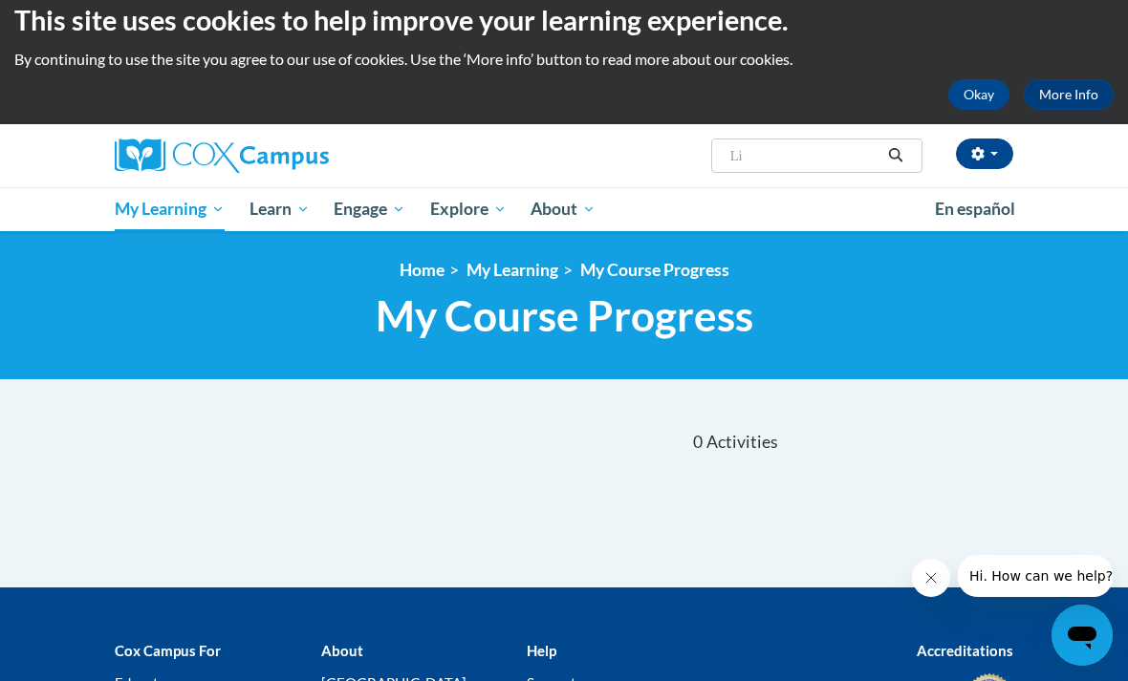
type input "L"
type input "Montoring literacy"
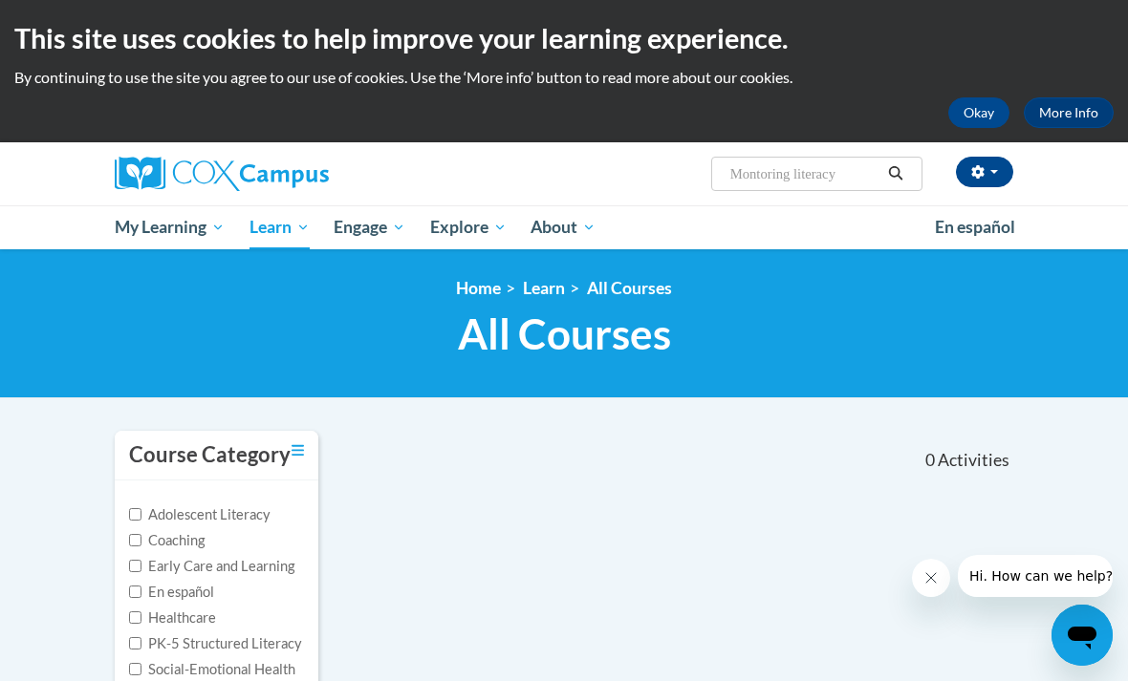
click at [764, 185] on input "Montoring literacy" at bounding box center [804, 173] width 153 height 23
click at [771, 185] on input "Montoring literacy" at bounding box center [804, 173] width 153 height 23
type input "Montioring literacy"
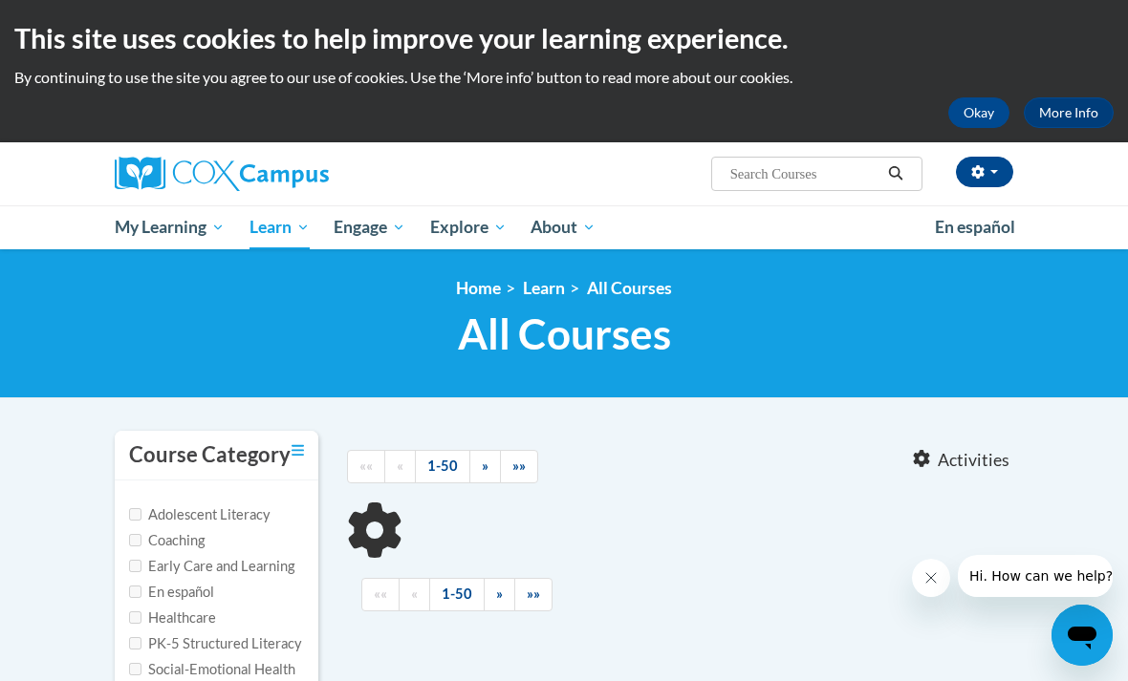
type input "Montioring literacy"
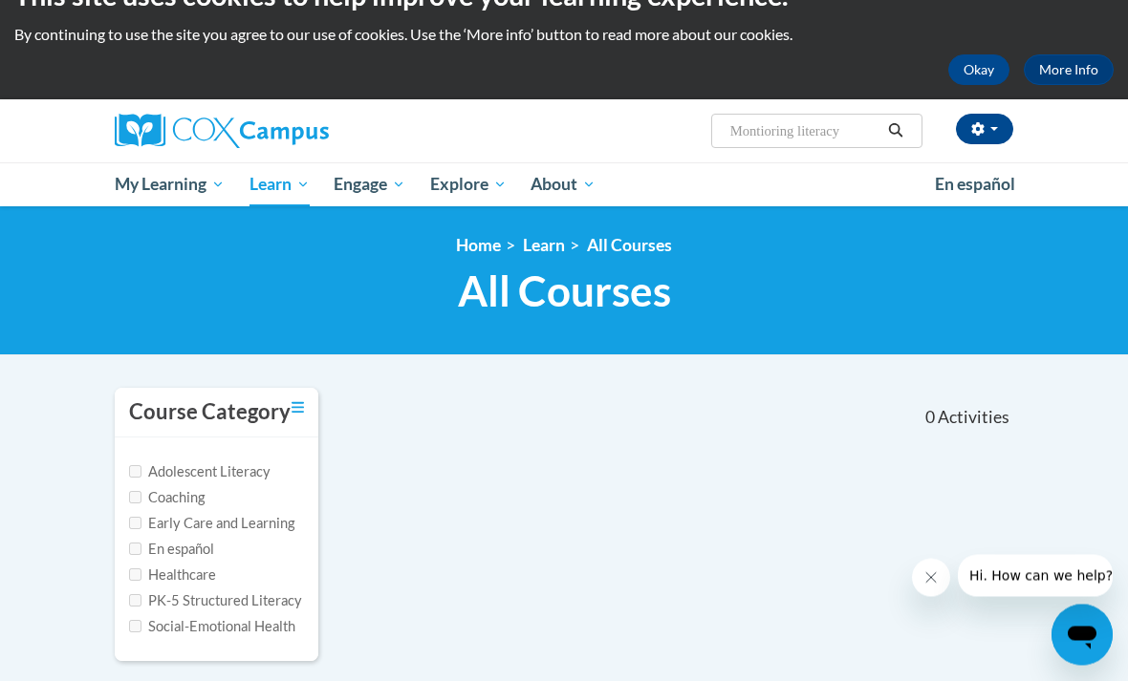
scroll to position [43, 0]
click at [279, 592] on label "PK-5 Structured Literacy" at bounding box center [215, 601] width 173 height 21
click at [141, 594] on input "PK-5 Structured Literacy" at bounding box center [135, 600] width 12 height 12
checkbox input "true"
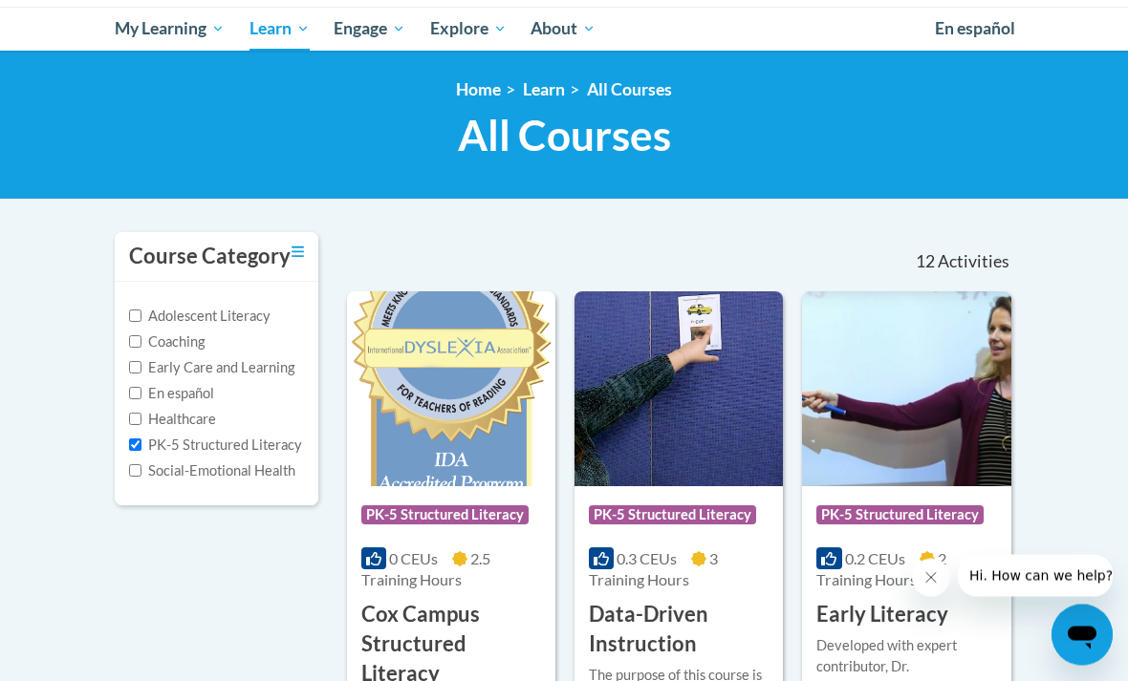
scroll to position [199, 0]
click at [0, 0] on span "Early Care and Learning" at bounding box center [0, 0] width 0 height 0
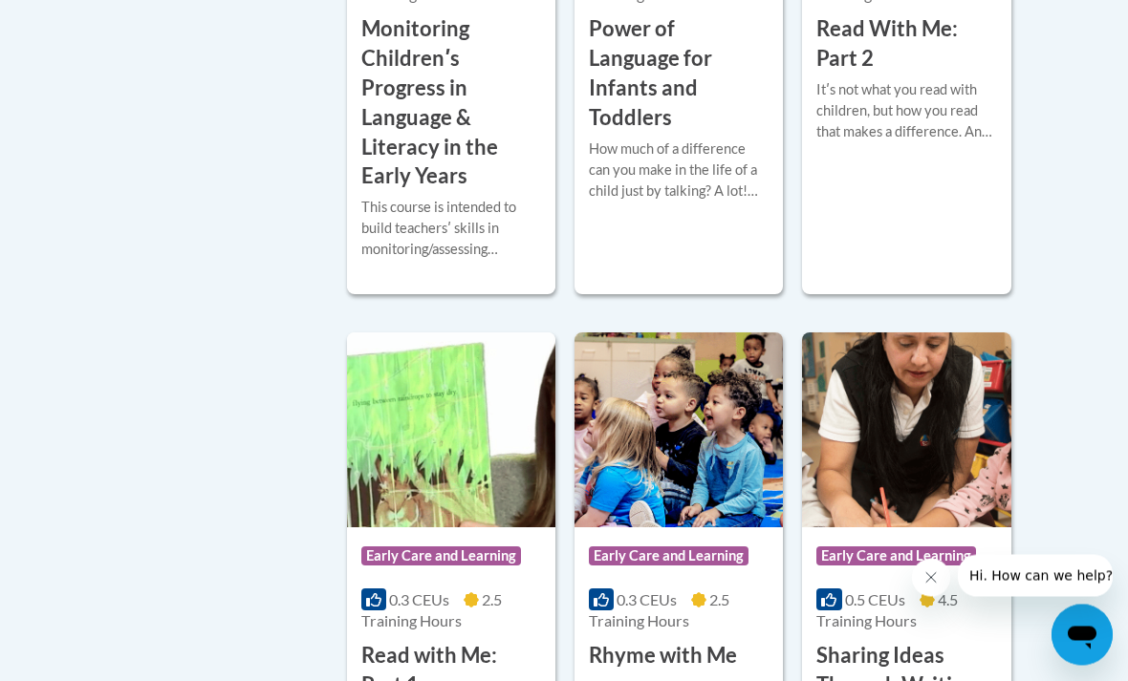
scroll to position [2216, 0]
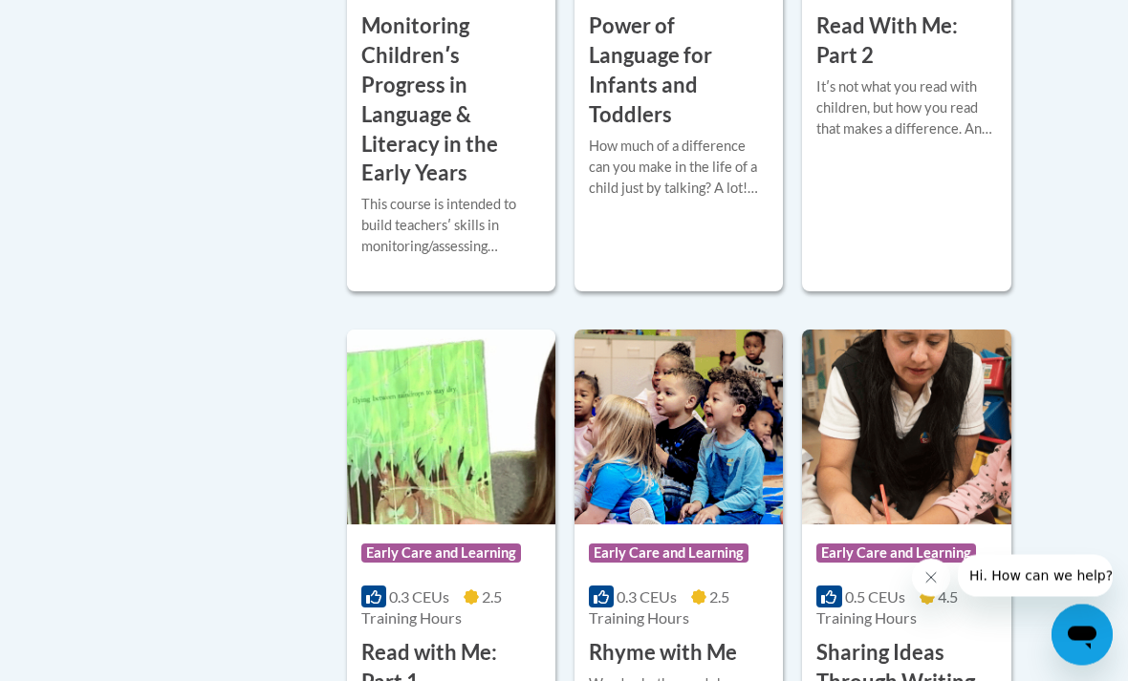
click at [421, 189] on div "Course Category: Early Care and Learning 0.4 CEUs 3.5 Training Hours COURSE Mon…" at bounding box center [451, 44] width 208 height 291
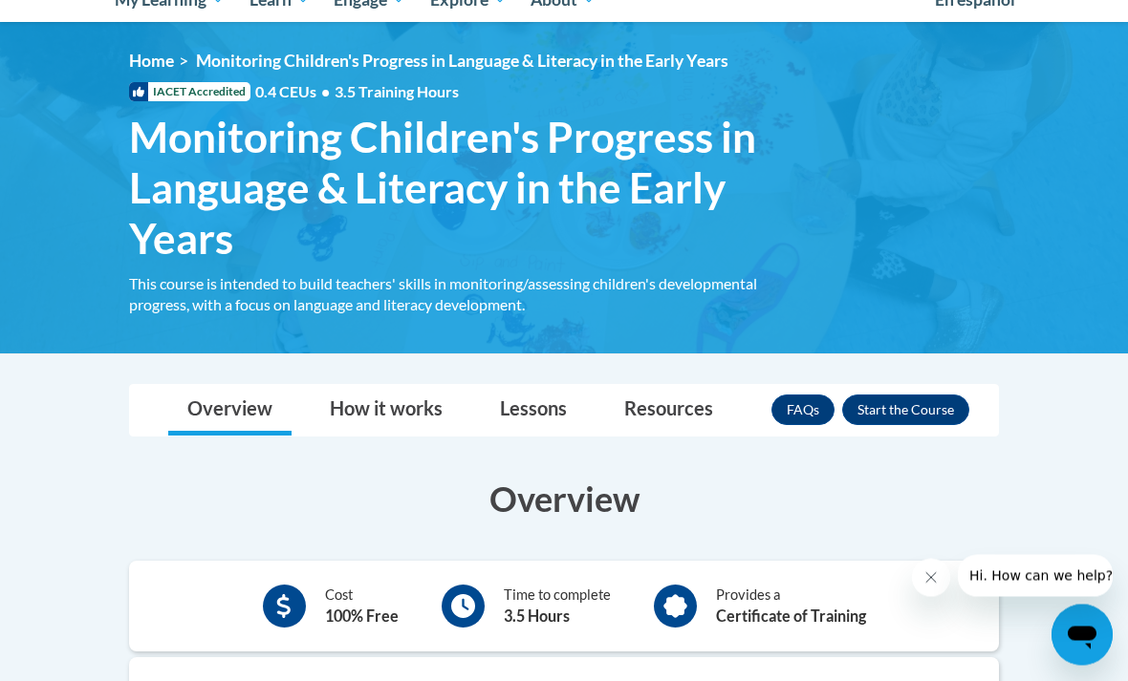
click at [909, 413] on button "Enroll" at bounding box center [905, 411] width 127 height 31
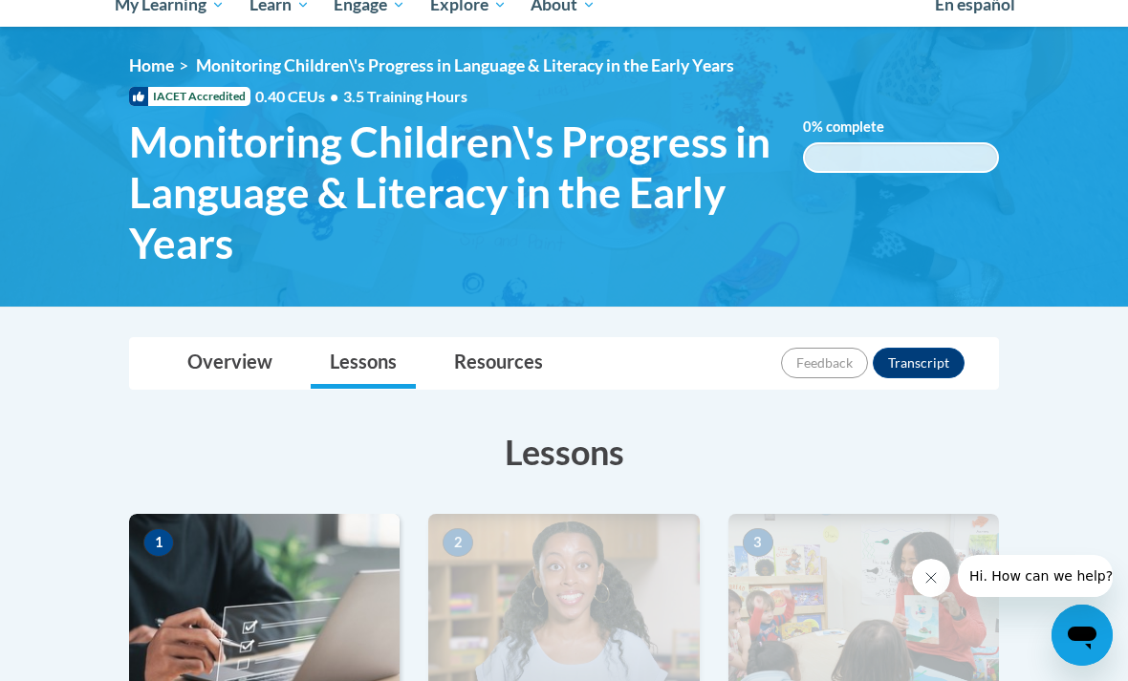
scroll to position [224, 0]
